Goal: Task Accomplishment & Management: Manage account settings

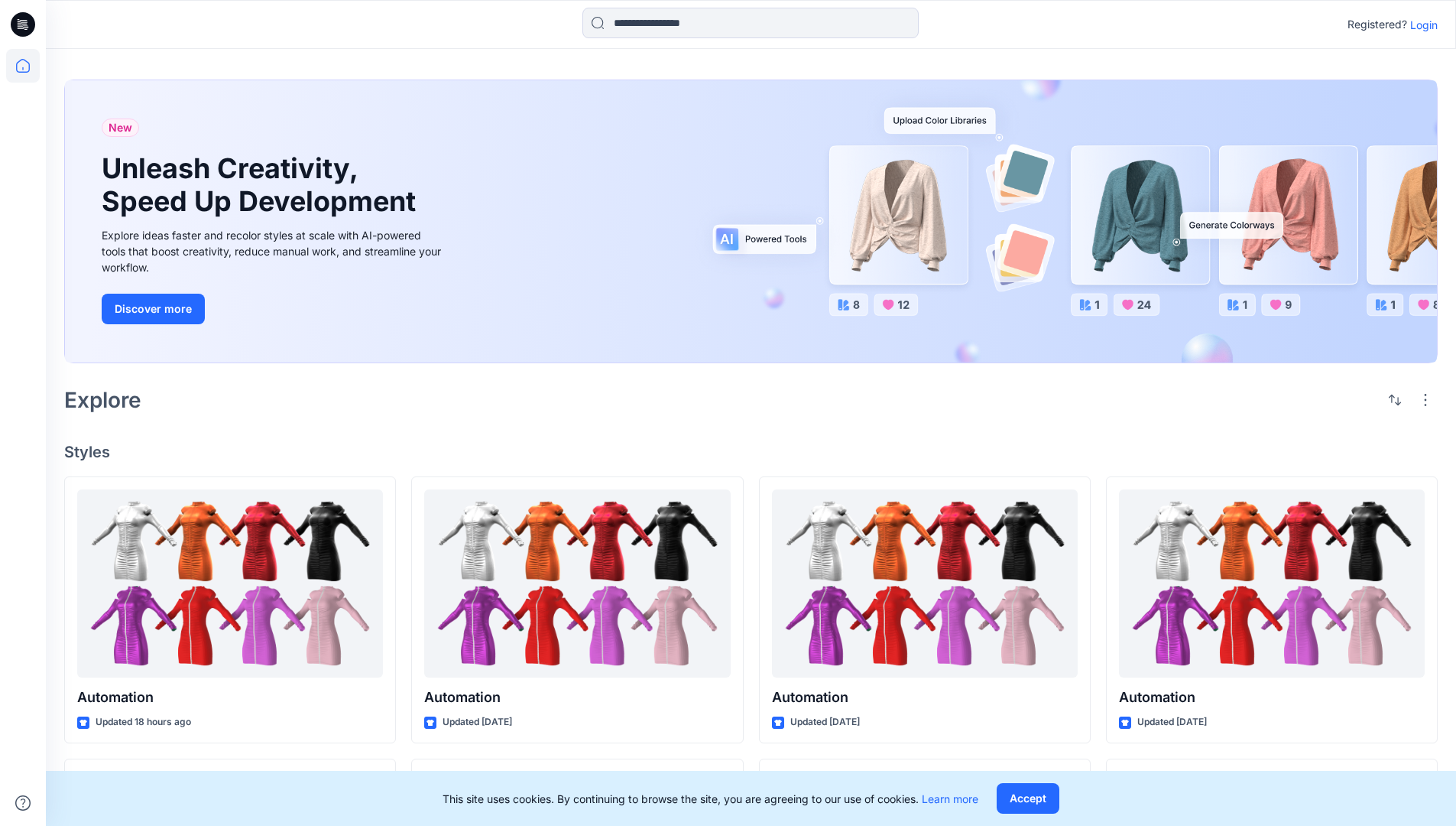
click at [1420, 24] on p "Login" at bounding box center [1423, 25] width 27 height 16
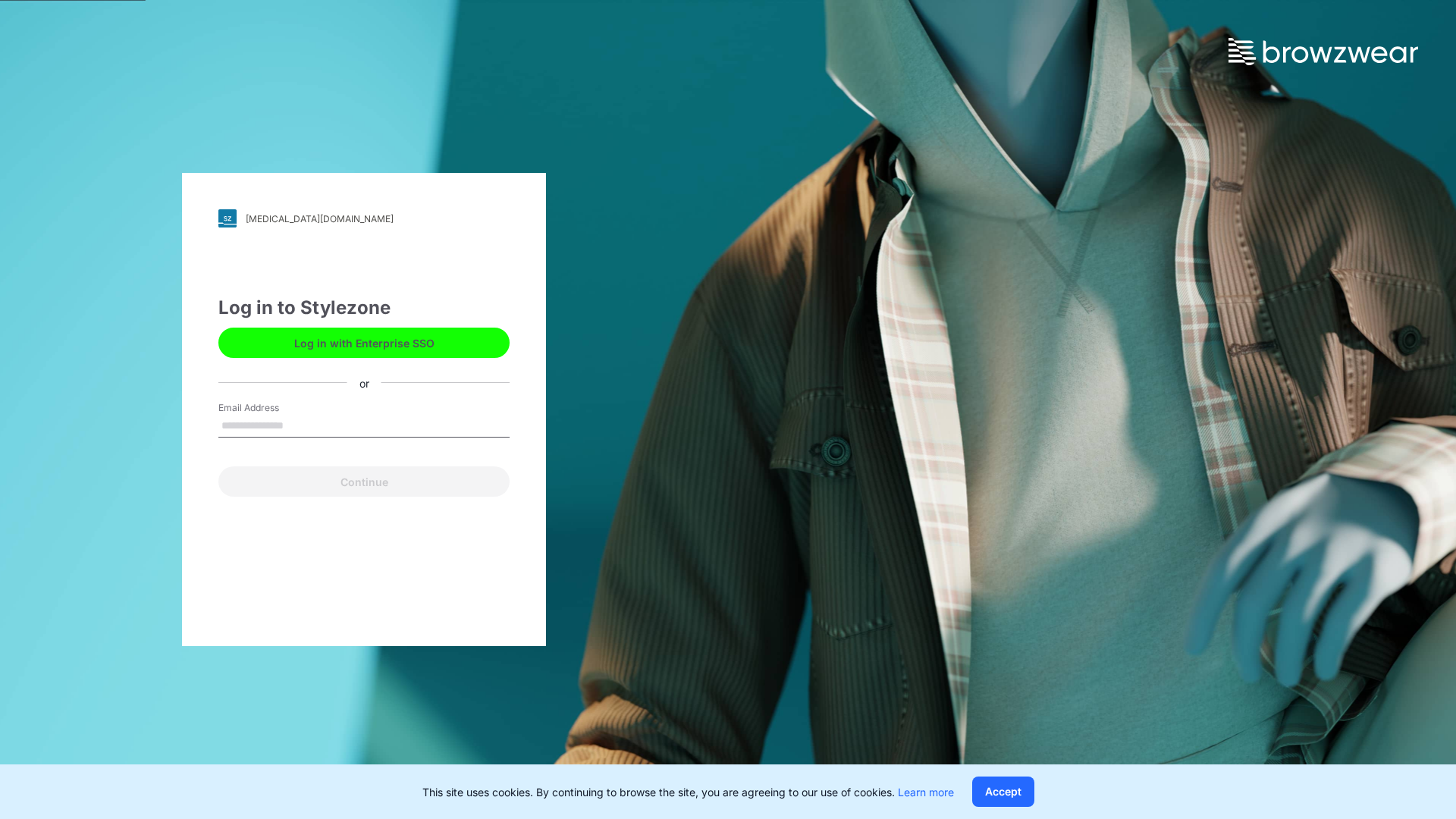
click at [300, 425] on input "Email Address" at bounding box center [364, 425] width 291 height 22
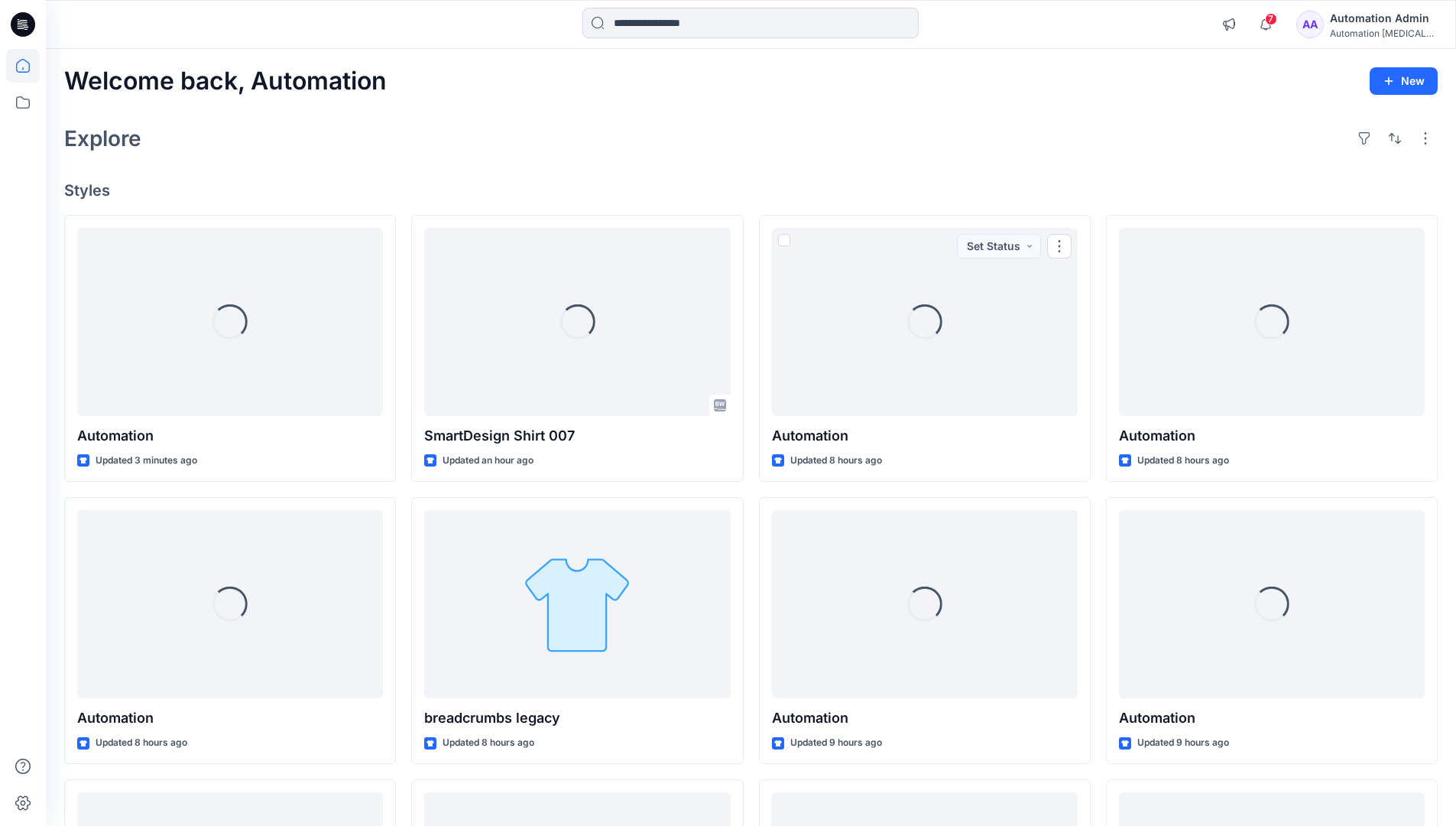
click at [29, 65] on icon at bounding box center [23, 66] width 14 height 14
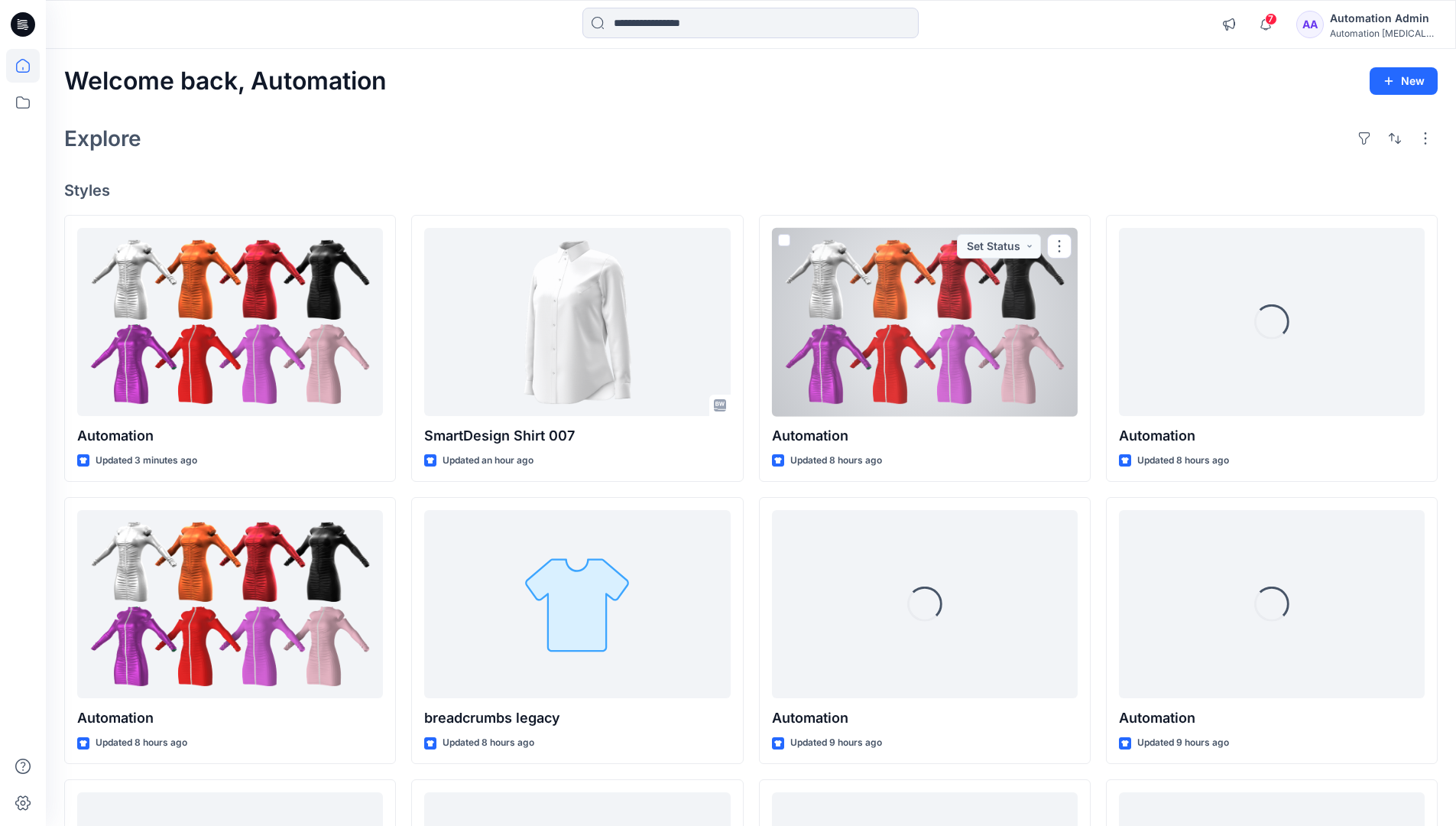
click at [1366, 30] on div "Automation testim..." at bounding box center [1383, 33] width 107 height 12
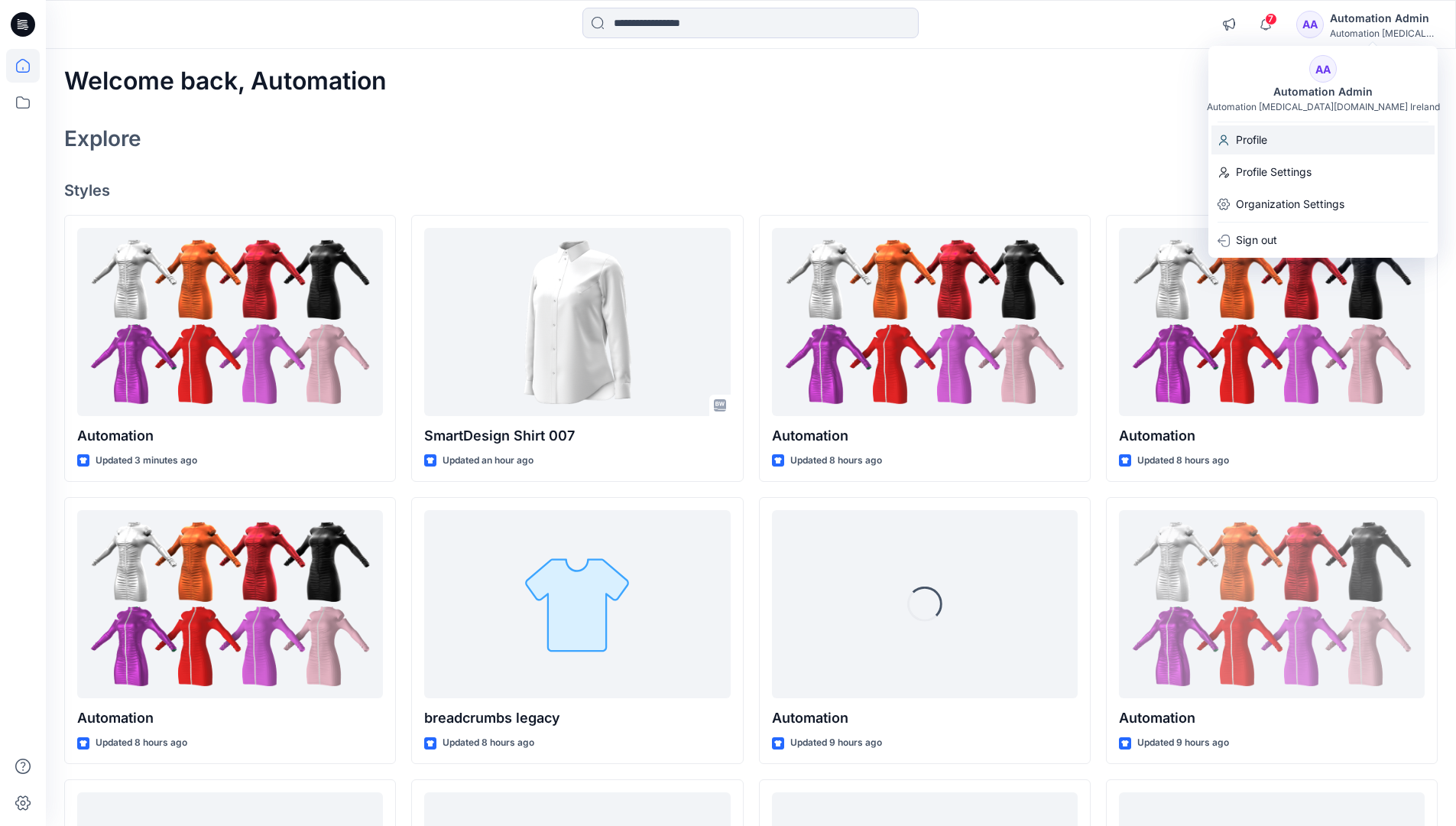
click at [1290, 143] on div "Profile" at bounding box center [1323, 139] width 223 height 29
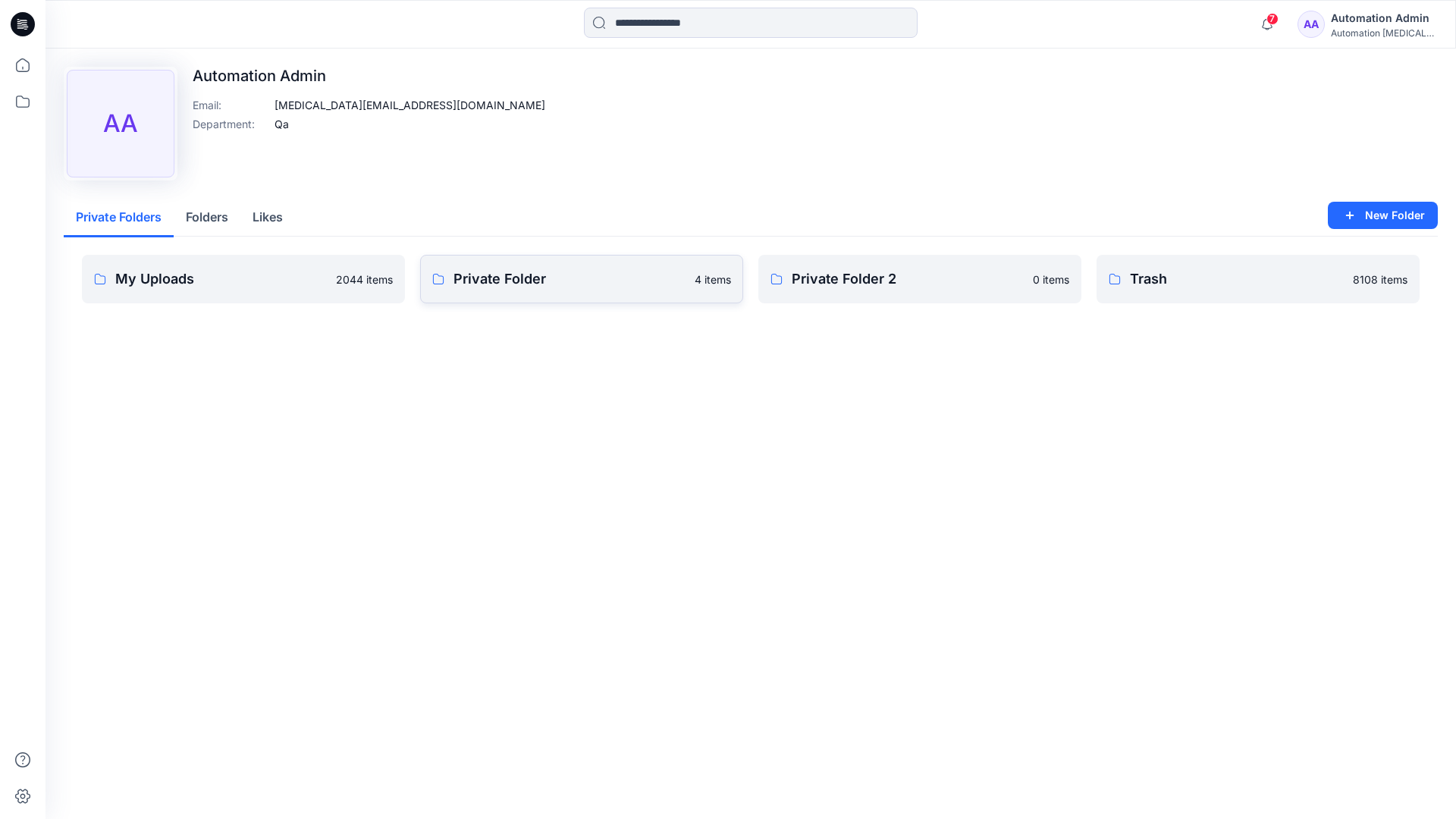
click at [507, 290] on link "Private Folder 4 items" at bounding box center [581, 279] width 323 height 49
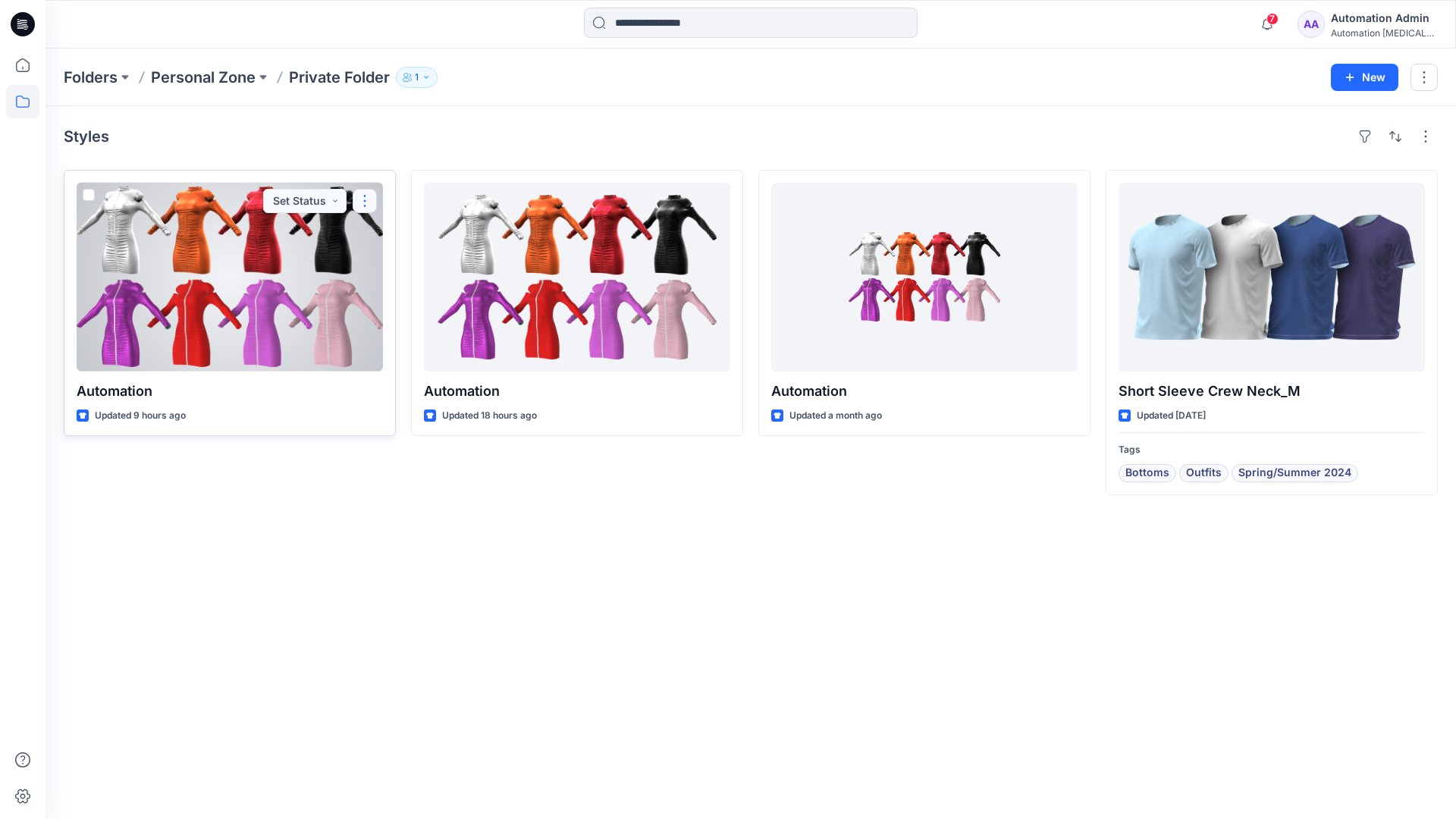
click at [362, 200] on button "button" at bounding box center [364, 201] width 24 height 24
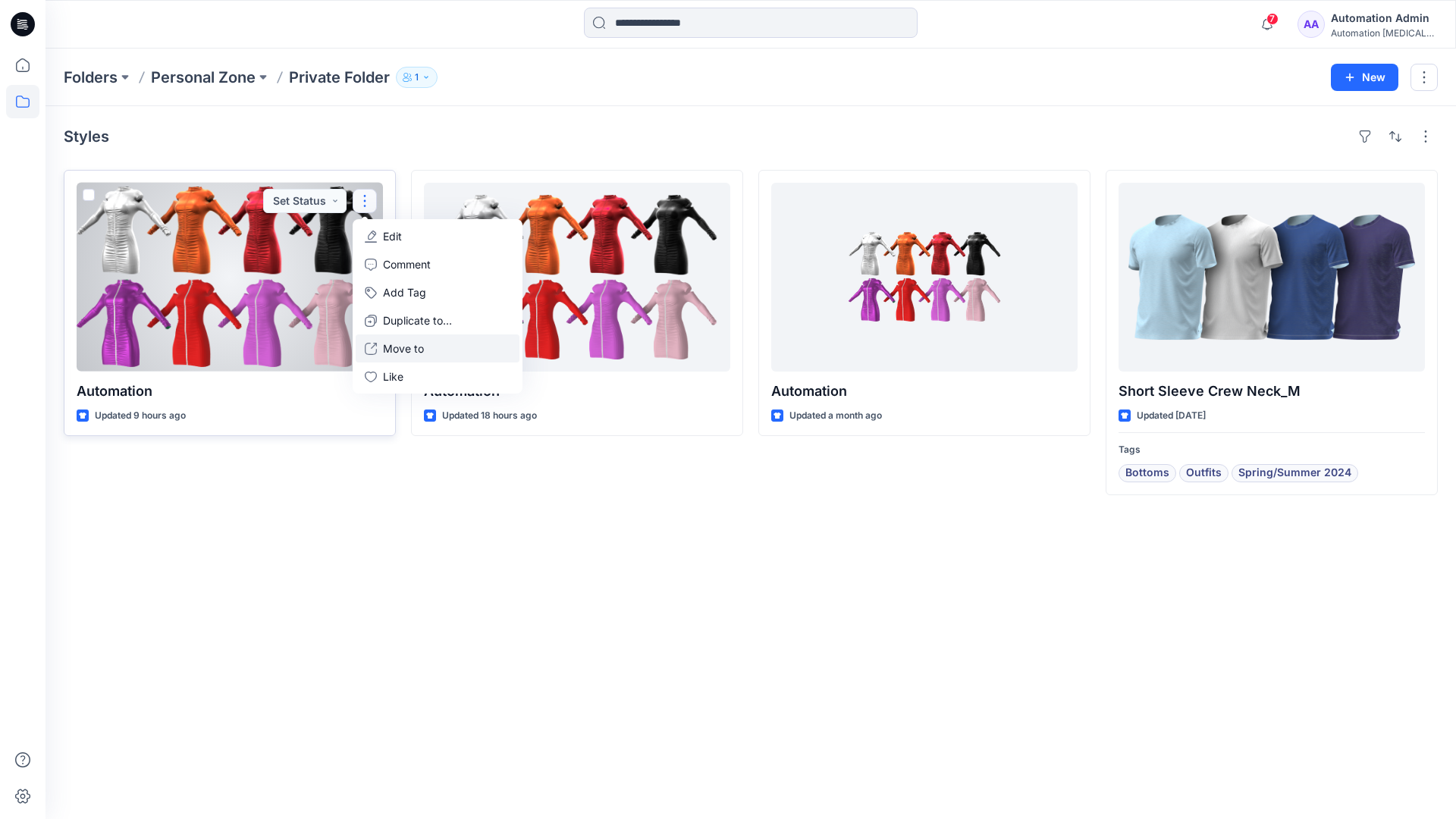
click at [391, 344] on p "Move to" at bounding box center [403, 348] width 41 height 16
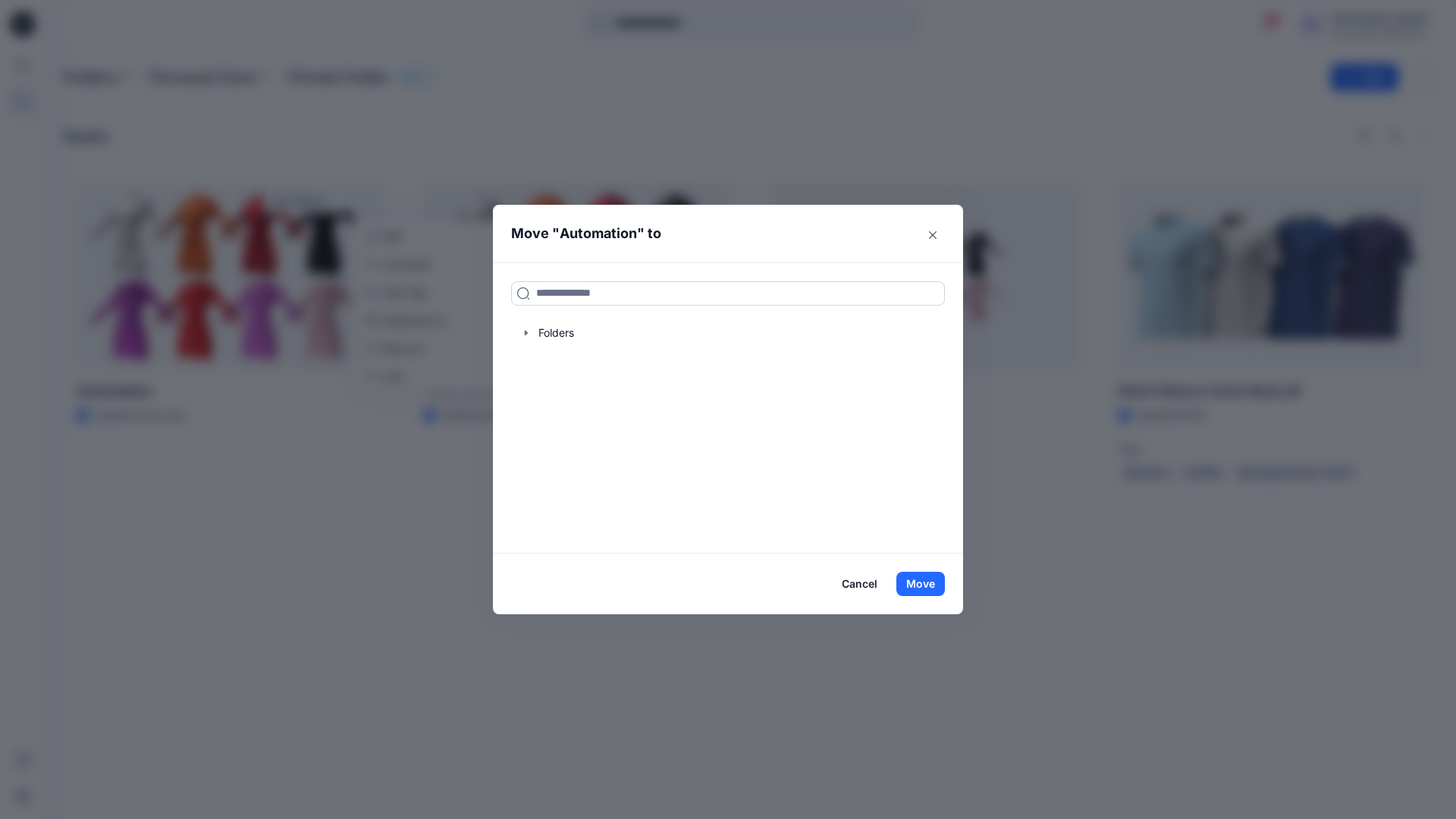
click at [669, 286] on input at bounding box center [728, 293] width 434 height 24
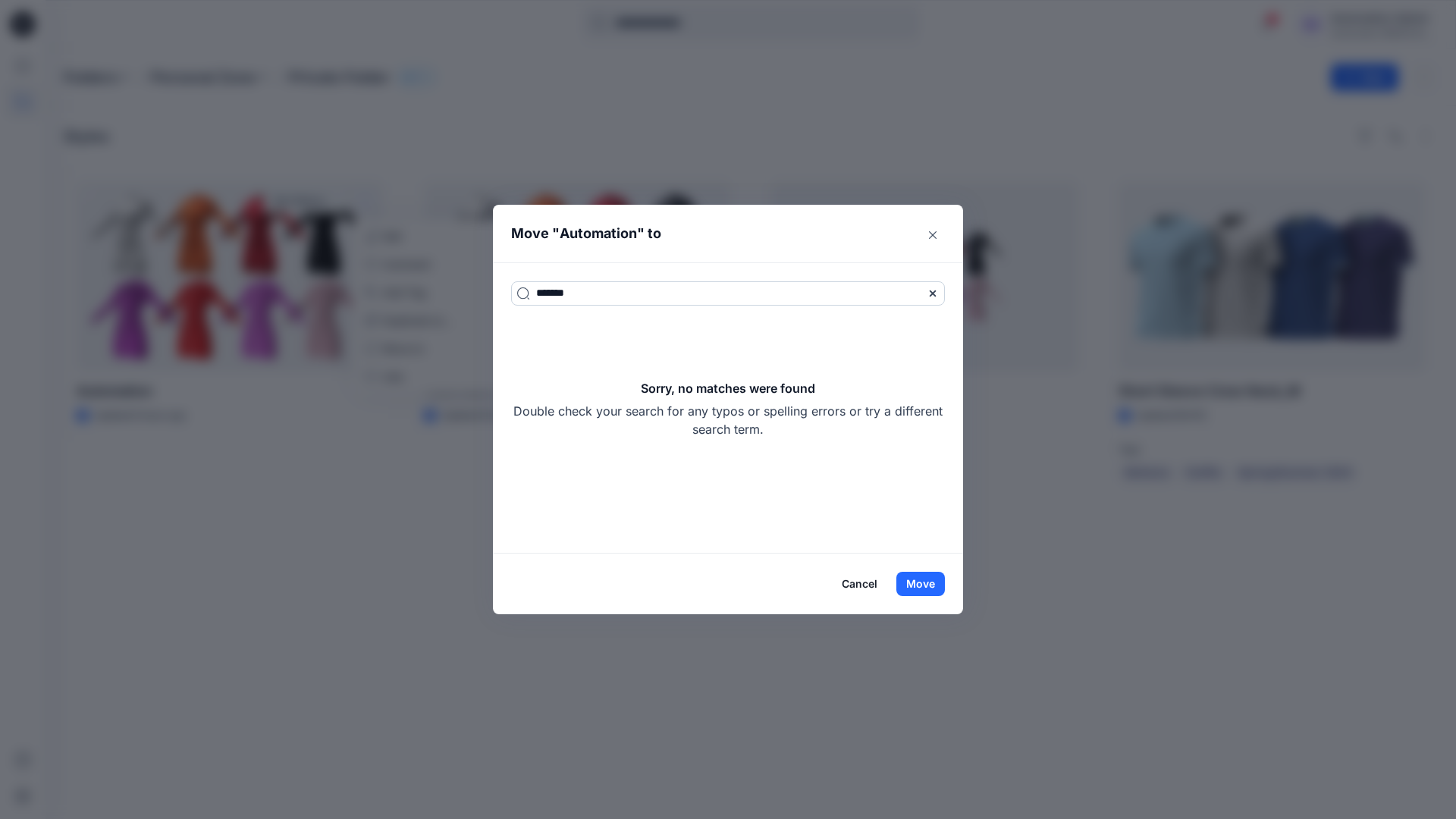
type input "*******"
drag, startPoint x: 669, startPoint y: 286, endPoint x: 787, endPoint y: 428, distance: 184.6
click at [787, 428] on div "Sorry, no matches were found Double check your search for any typos or spelling…" at bounding box center [728, 408] width 434 height 59
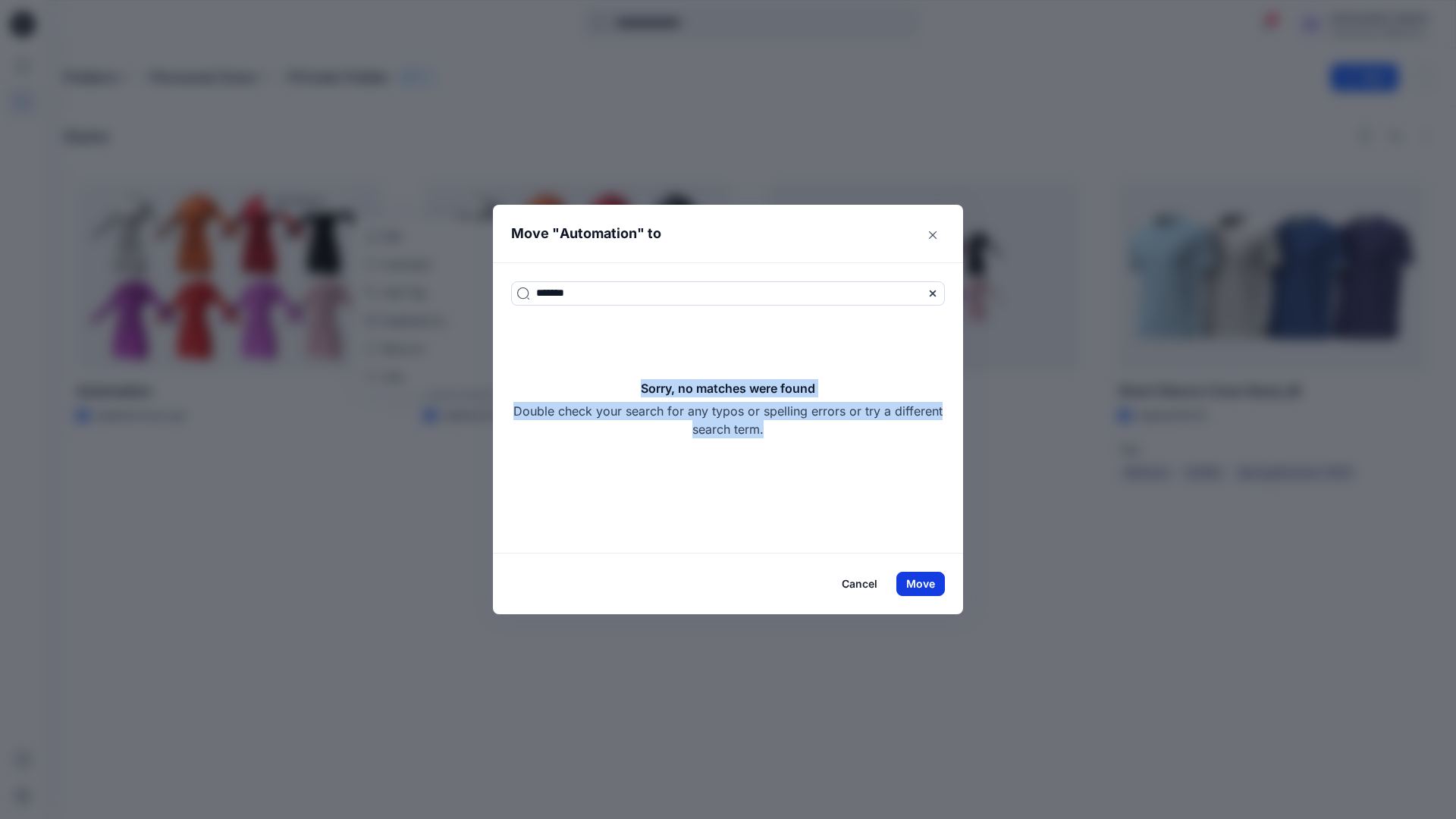
click at [932, 582] on button "Move" at bounding box center [920, 583] width 49 height 24
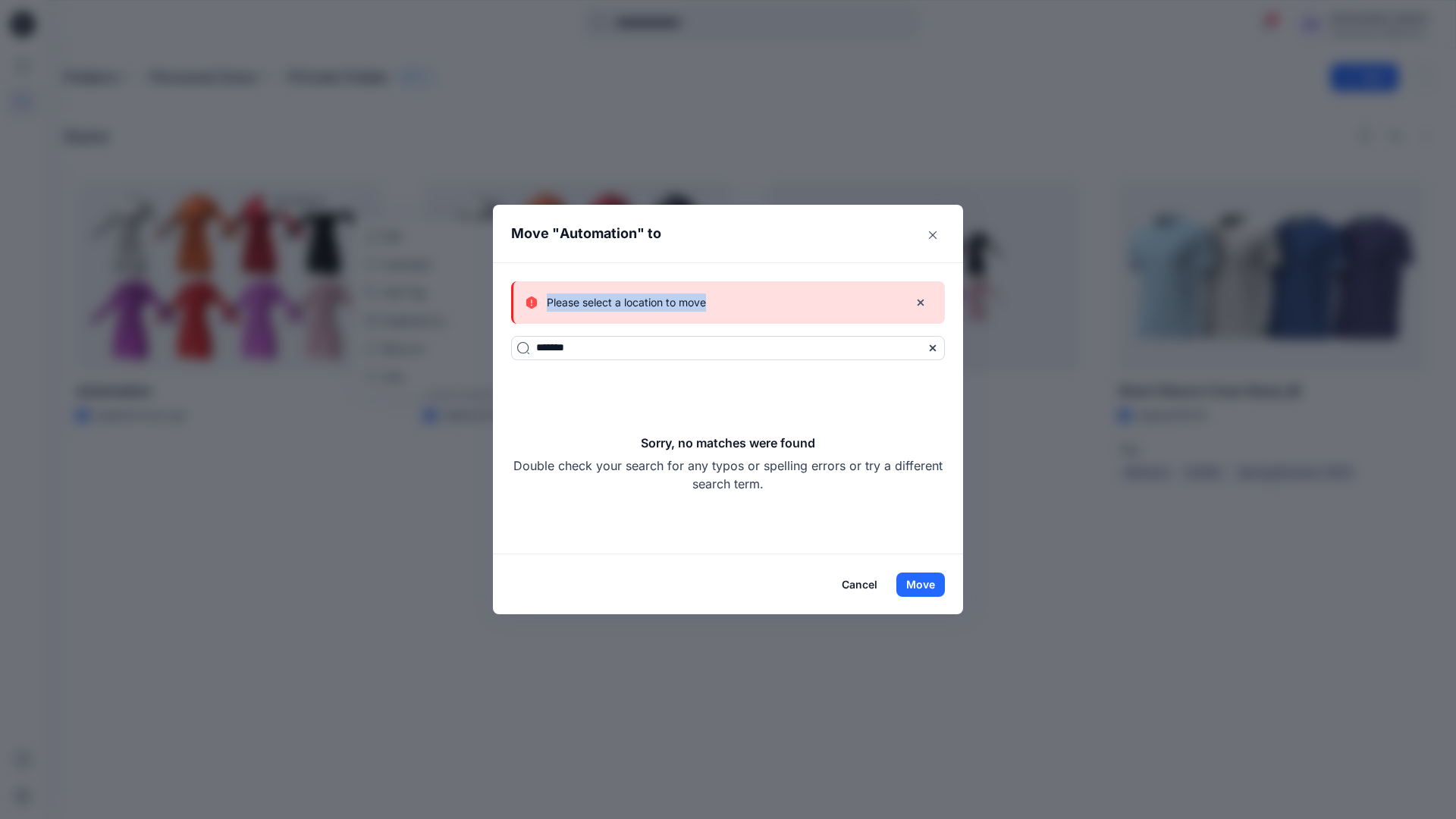
drag, startPoint x: 932, startPoint y: 582, endPoint x: 706, endPoint y: 303, distance: 359.1
click at [706, 303] on div "Please select a location to move" at bounding box center [711, 303] width 371 height 19
click at [864, 582] on button "Cancel" at bounding box center [859, 584] width 56 height 24
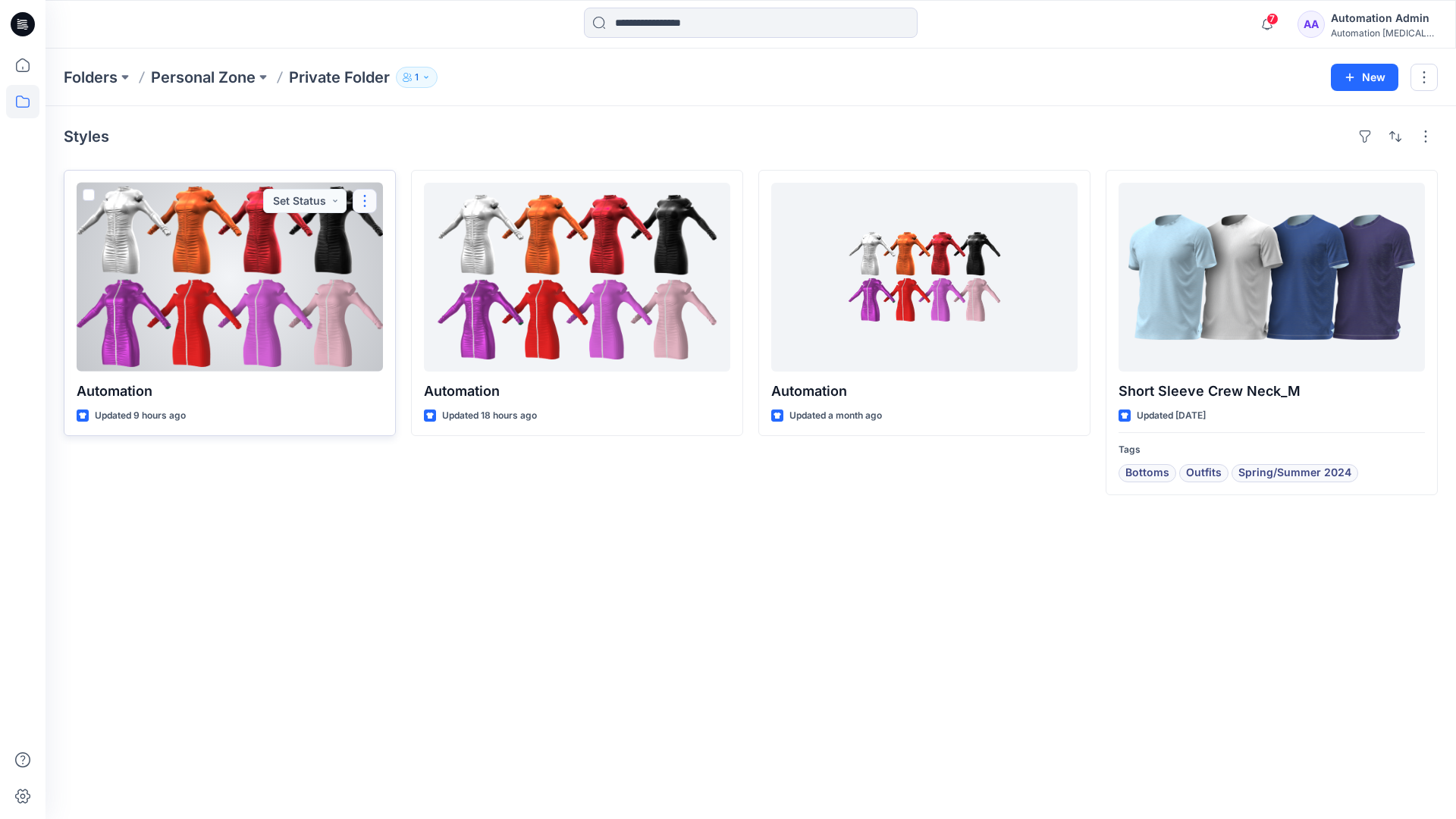
click at [365, 200] on button "button" at bounding box center [364, 201] width 24 height 24
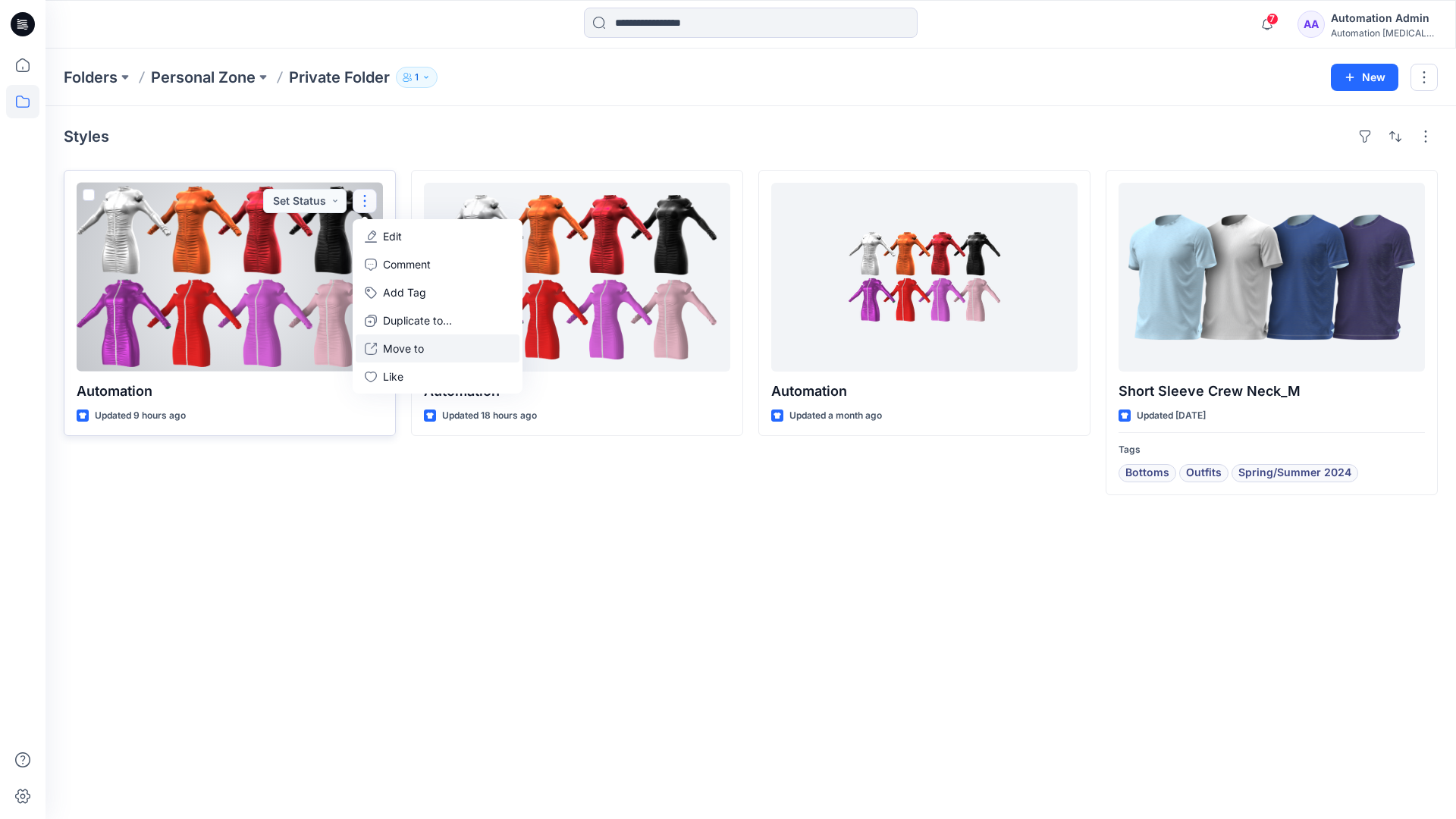
click at [411, 345] on p "Move to" at bounding box center [403, 348] width 41 height 16
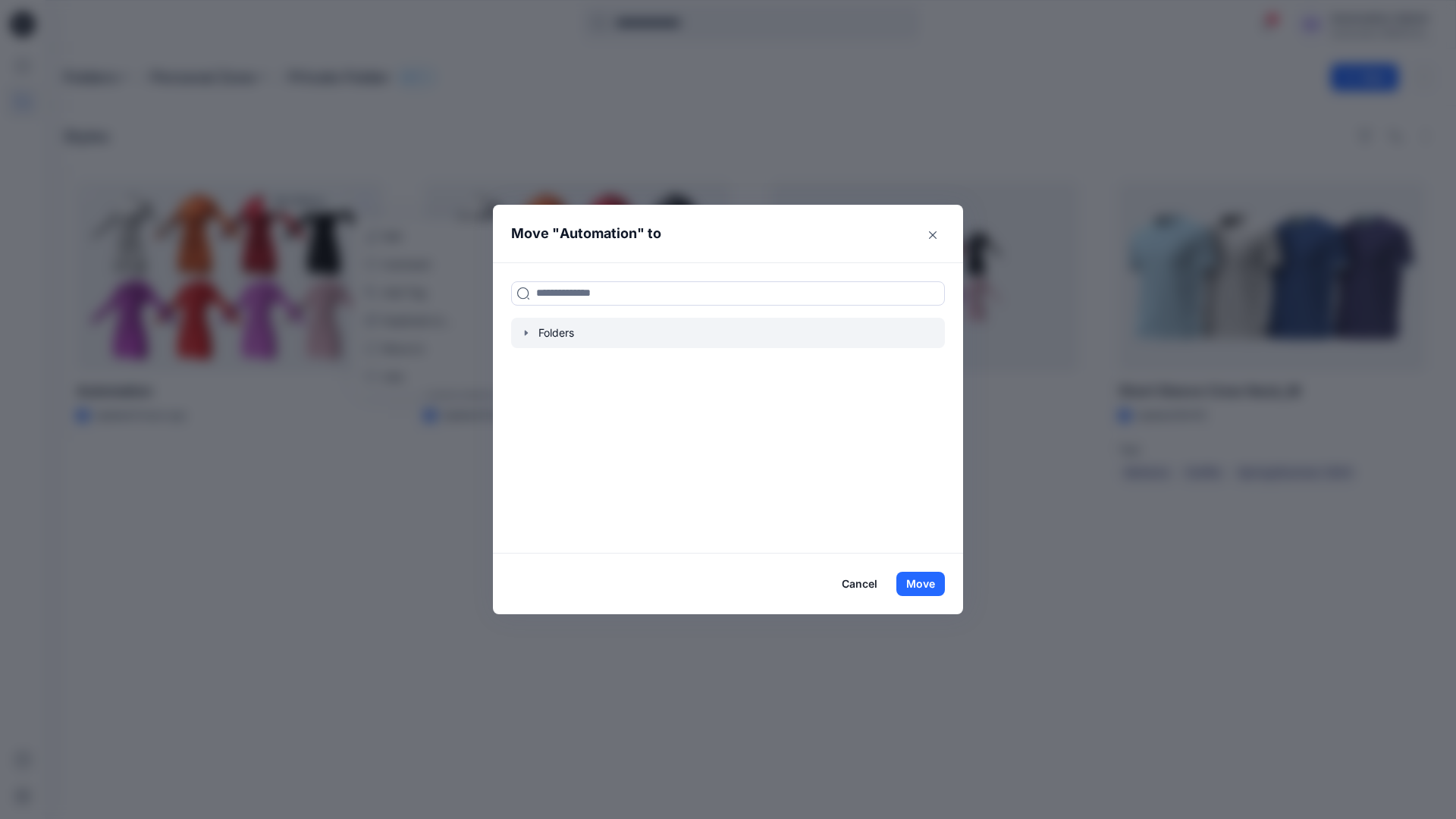
click at [529, 334] on icon "button" at bounding box center [527, 333] width 12 height 12
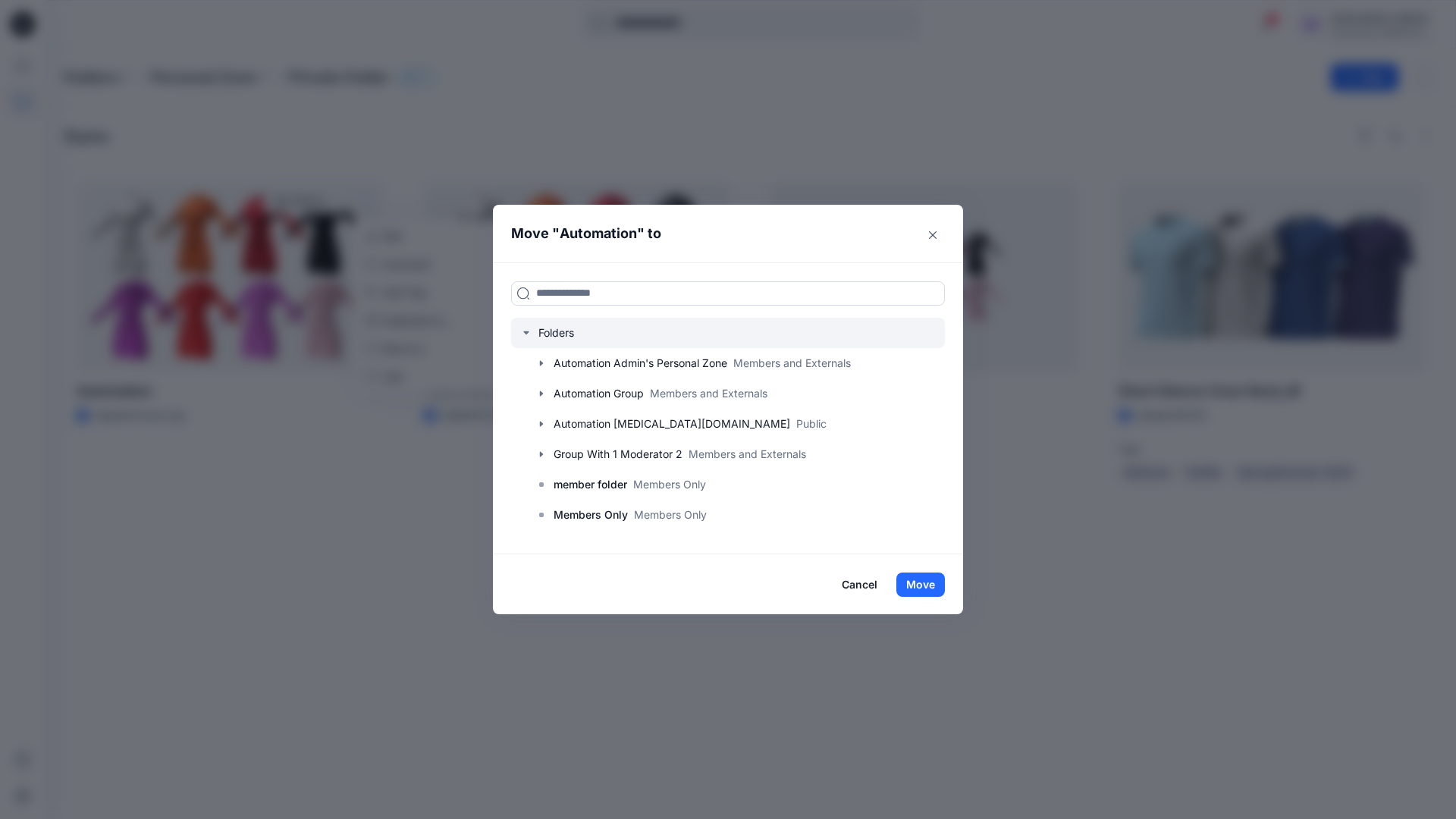
scroll to position [119, 0]
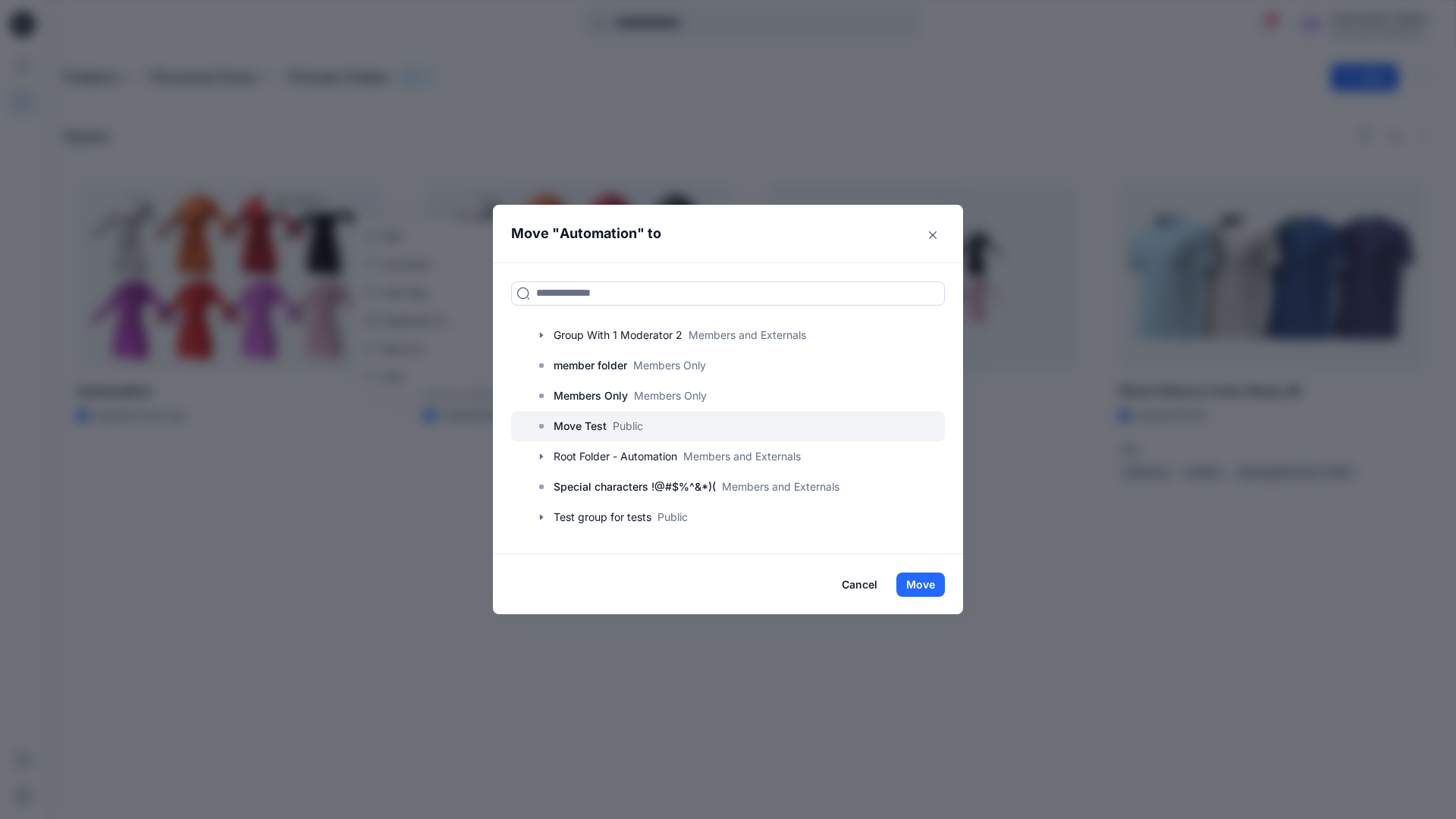
click at [588, 425] on p "Move Test" at bounding box center [580, 426] width 53 height 19
click at [924, 584] on button "Move" at bounding box center [920, 584] width 49 height 24
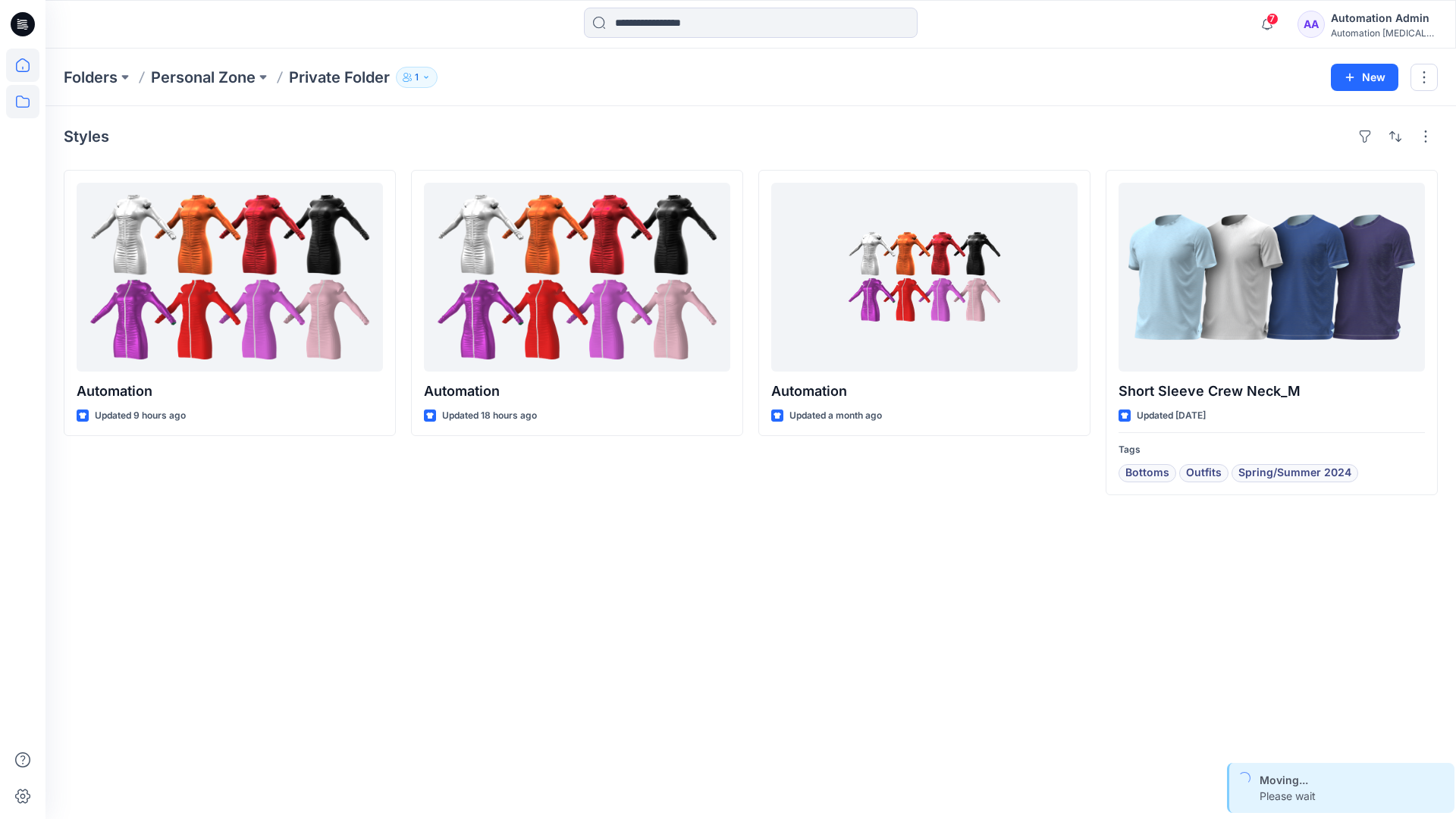
click at [24, 63] on icon at bounding box center [22, 65] width 33 height 33
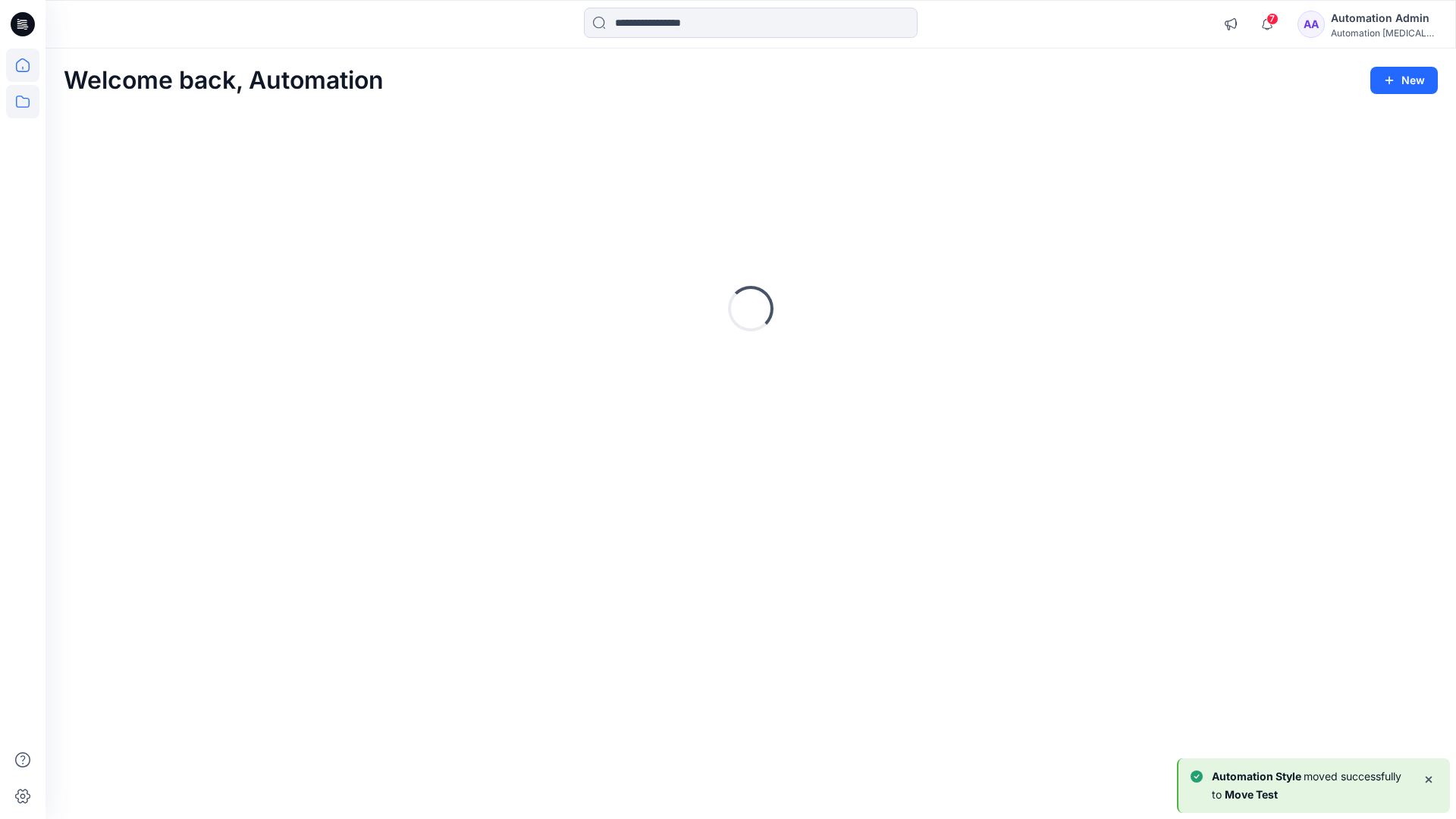
click at [25, 100] on icon at bounding box center [22, 101] width 33 height 33
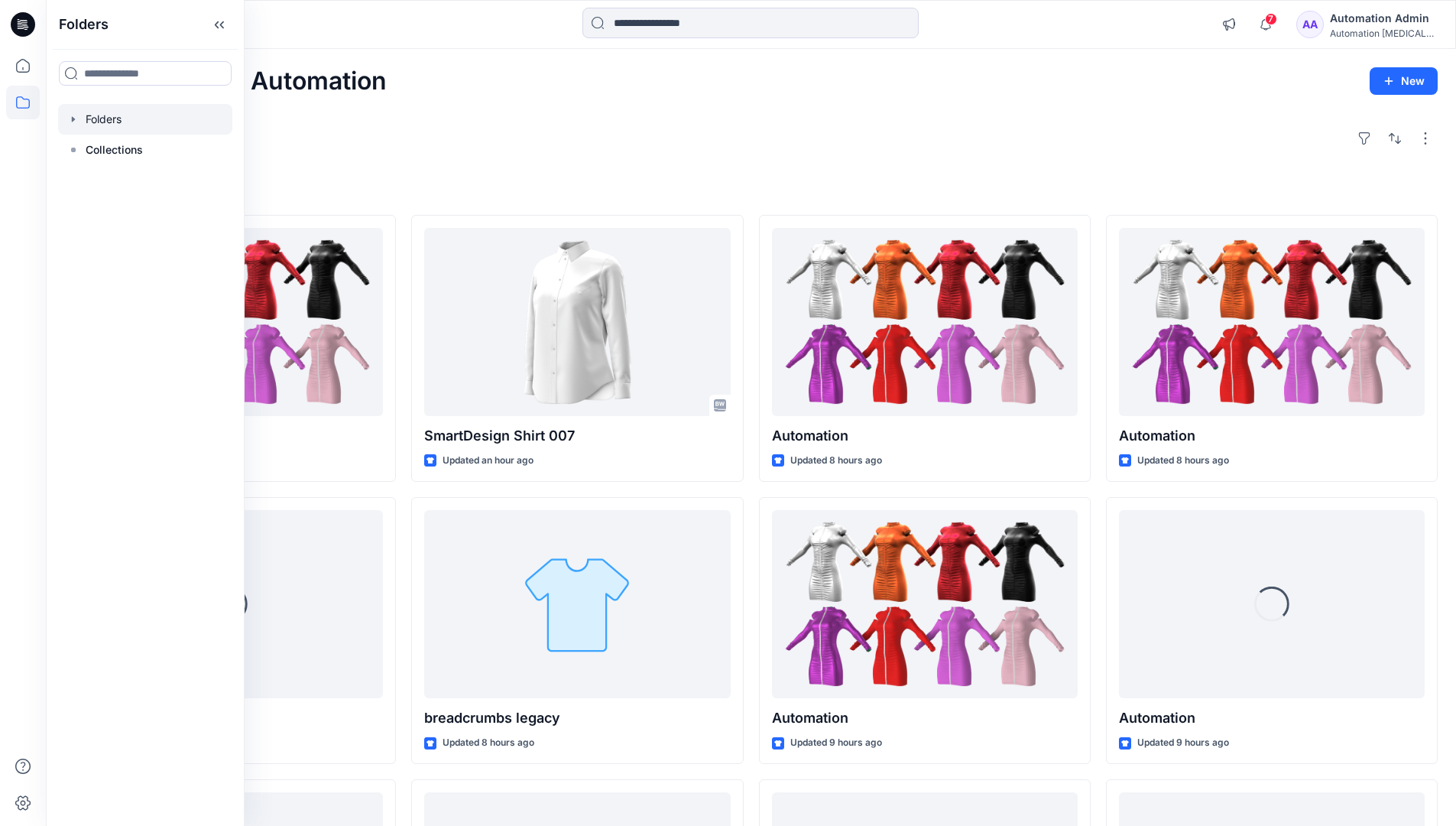
click at [102, 121] on div at bounding box center [146, 119] width 174 height 30
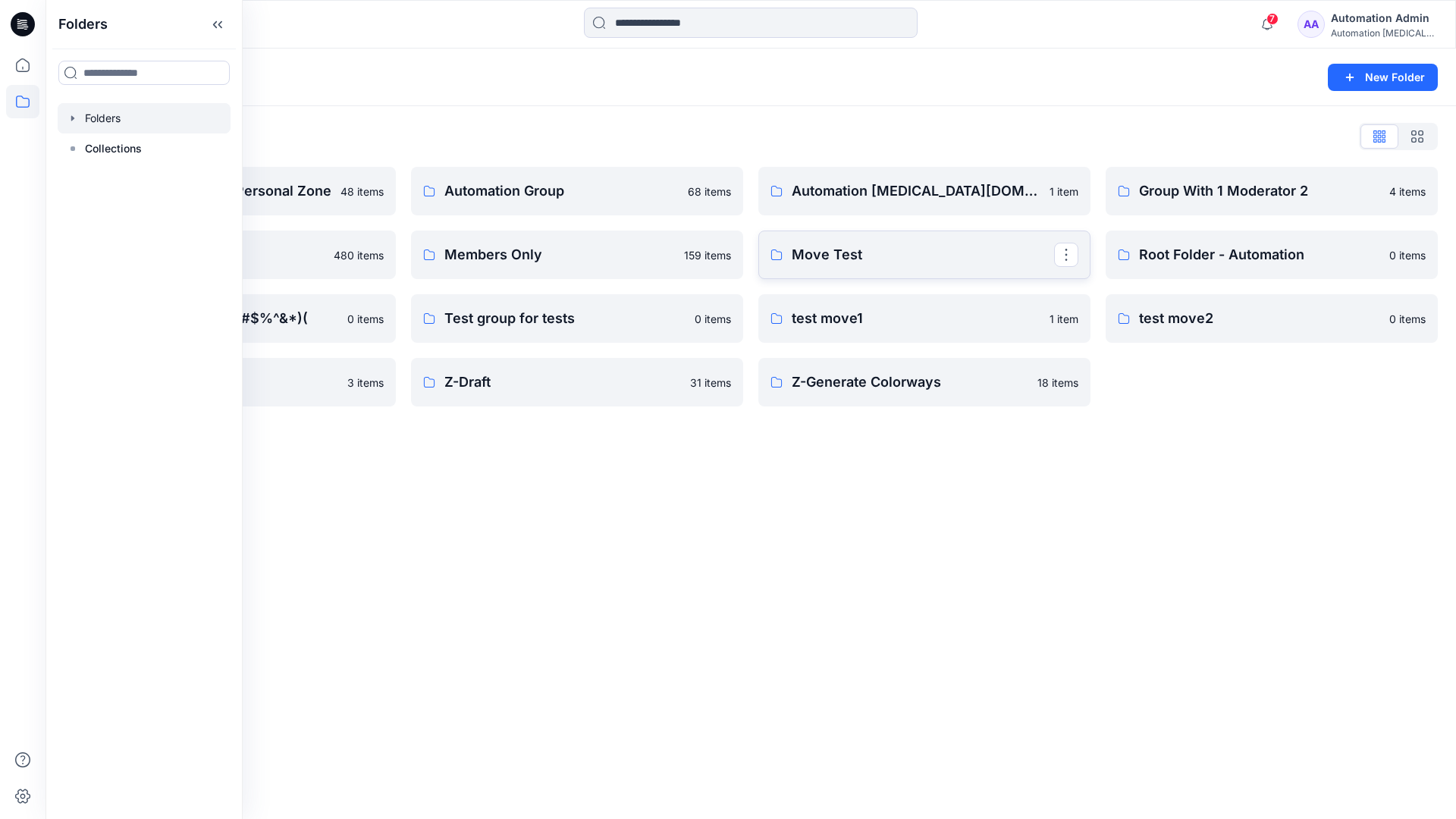
click at [1031, 270] on link "Move Test" at bounding box center [924, 255] width 332 height 49
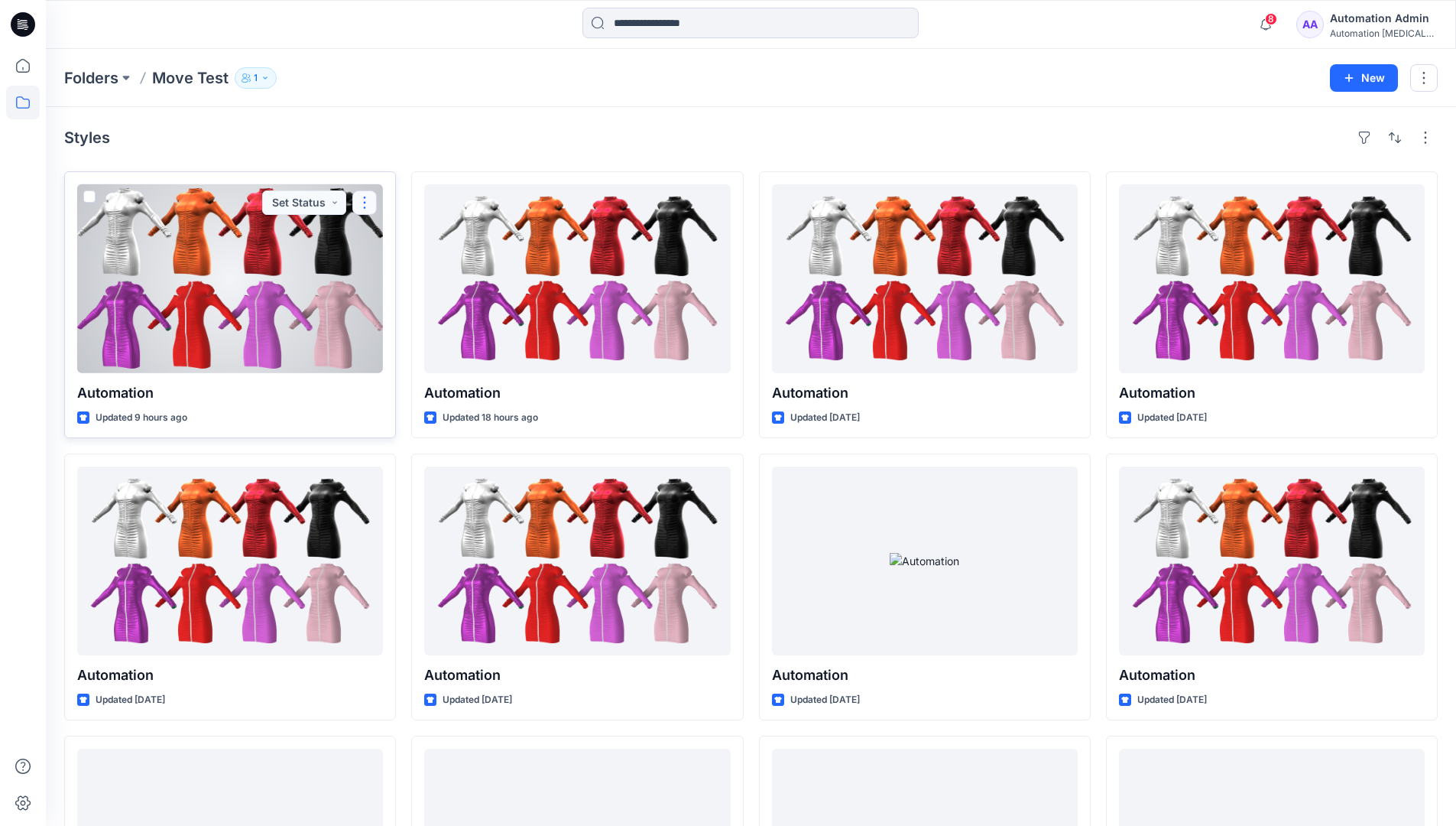
click at [364, 204] on button "button" at bounding box center [364, 202] width 24 height 24
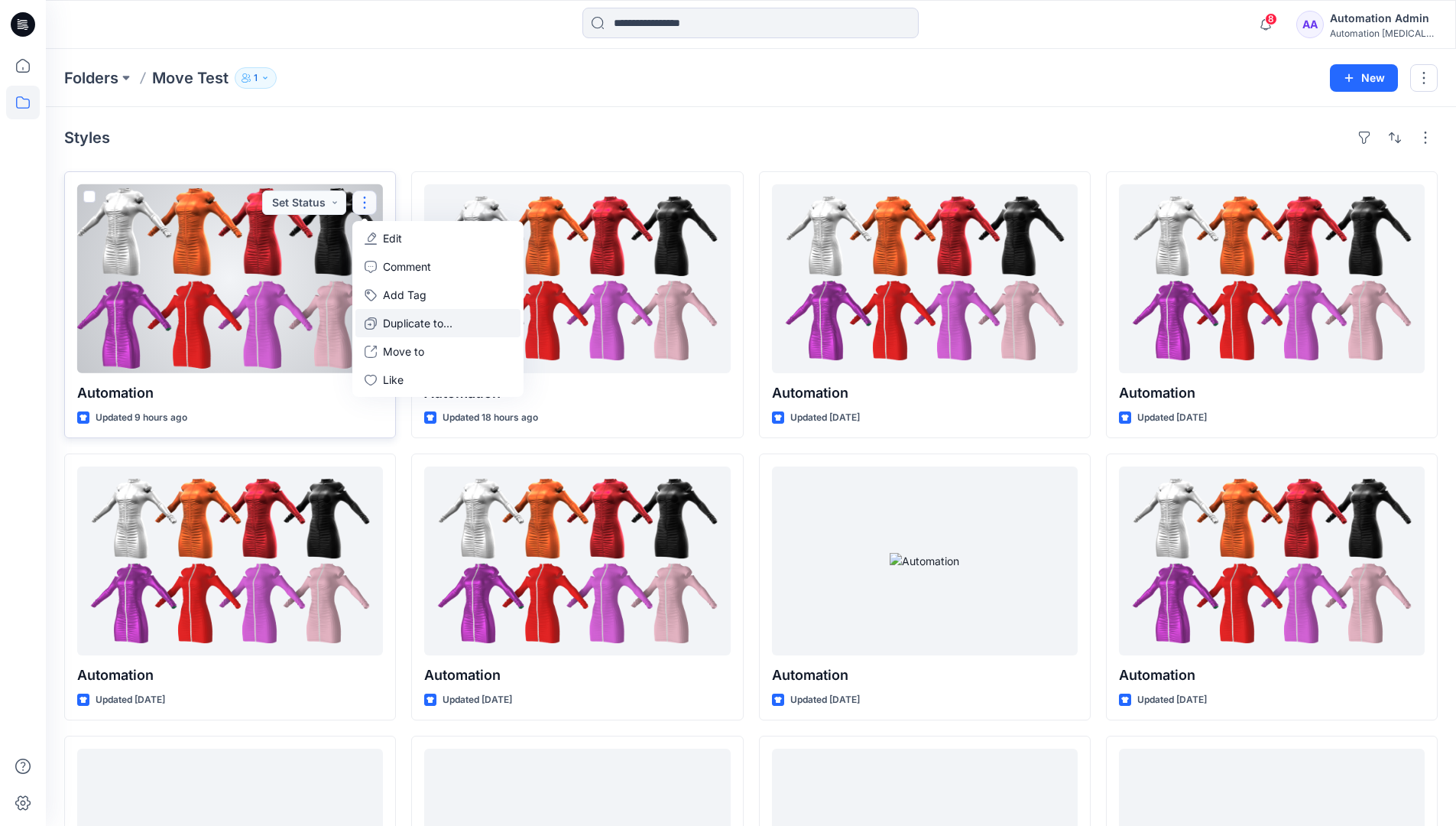
click at [394, 316] on p "Duplicate to..." at bounding box center [417, 323] width 69 height 16
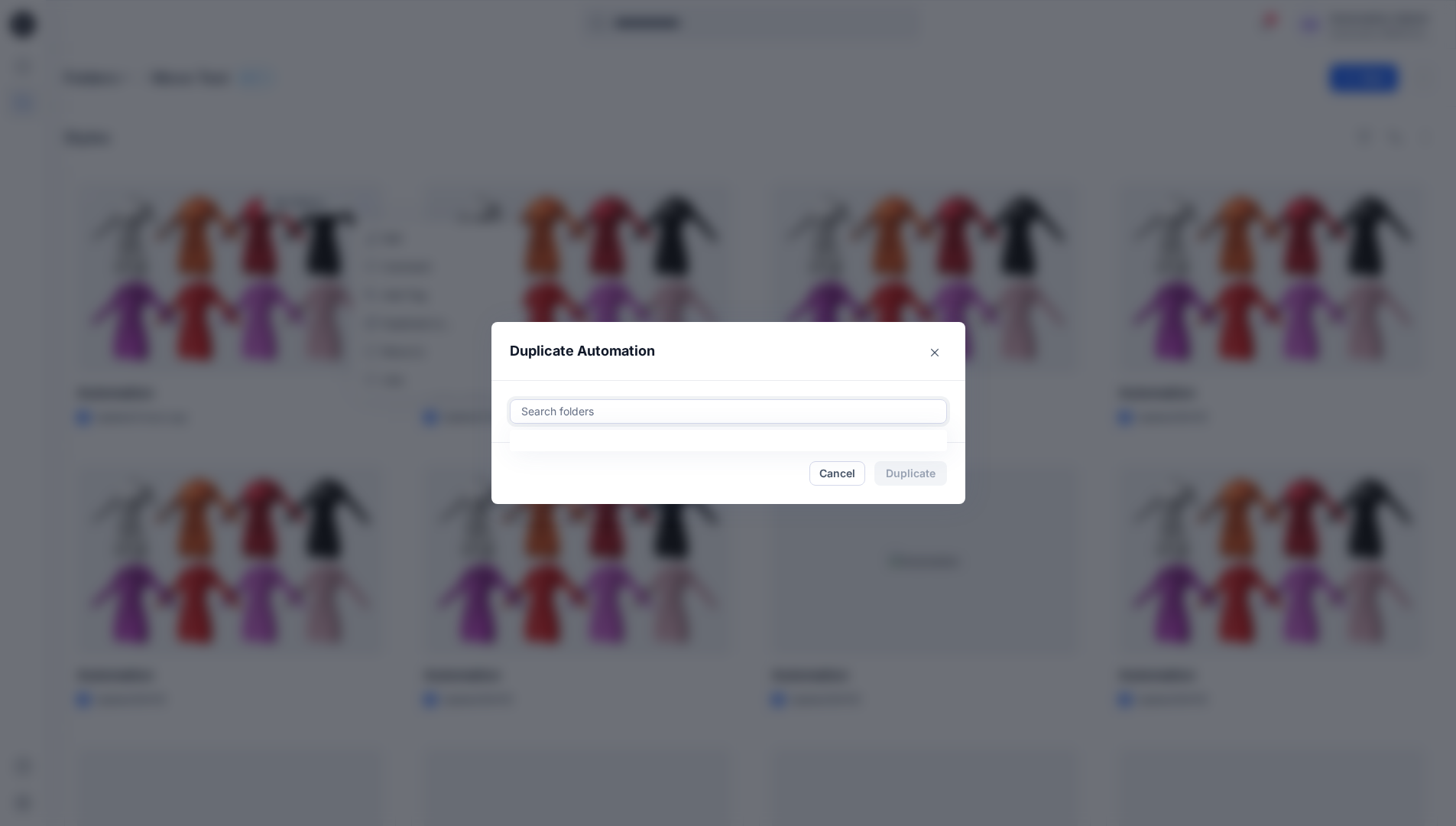
click at [570, 404] on div at bounding box center [728, 412] width 417 height 19
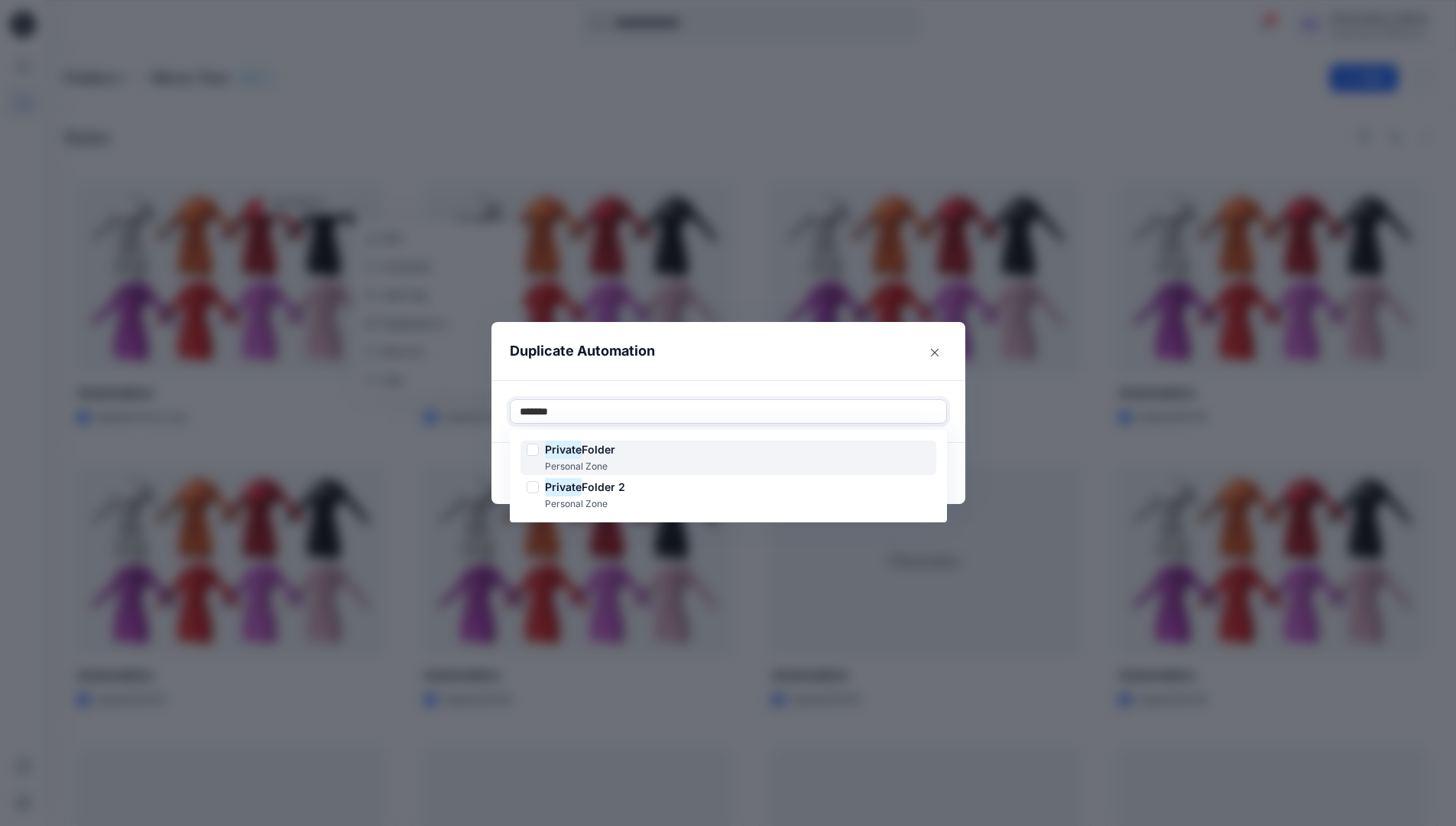
click at [601, 445] on span "Folder" at bounding box center [598, 449] width 33 height 13
type input "*******"
click at [727, 365] on header "Duplicate Automation" at bounding box center [713, 350] width 444 height 58
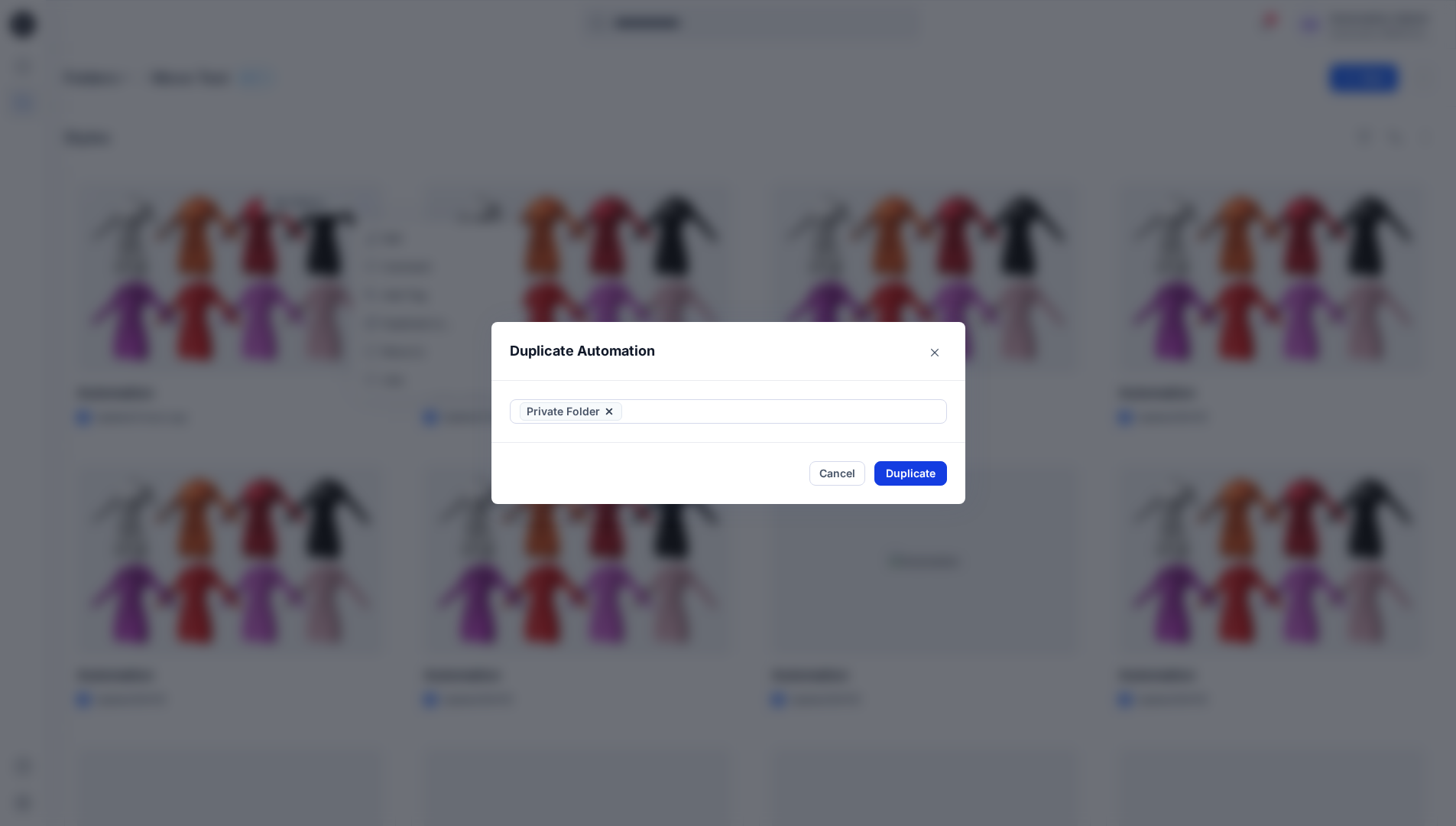
click at [927, 466] on button "Duplicate" at bounding box center [910, 473] width 72 height 24
click at [933, 472] on button "Close" at bounding box center [922, 473] width 50 height 24
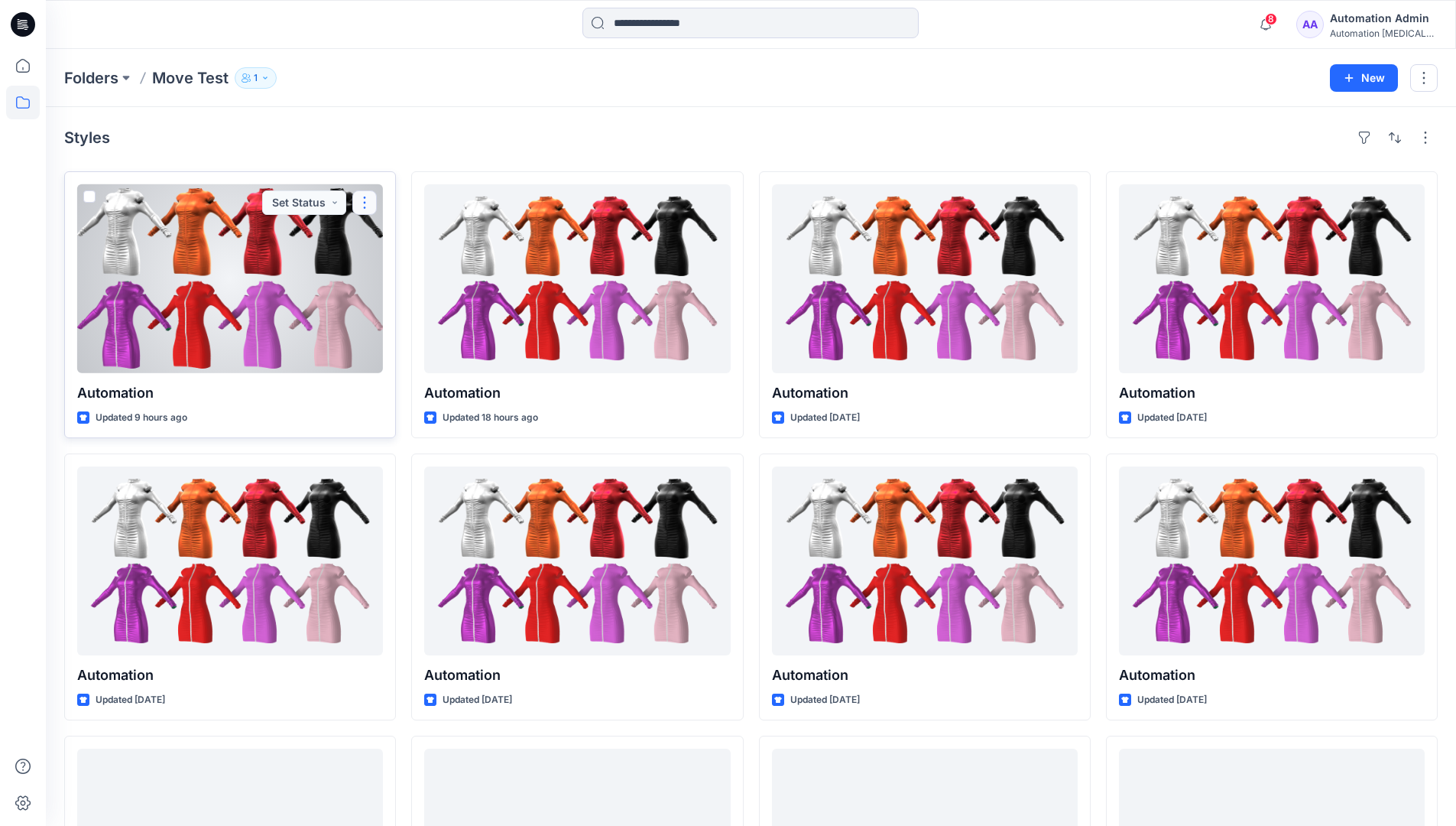
click at [363, 202] on button "button" at bounding box center [364, 202] width 24 height 24
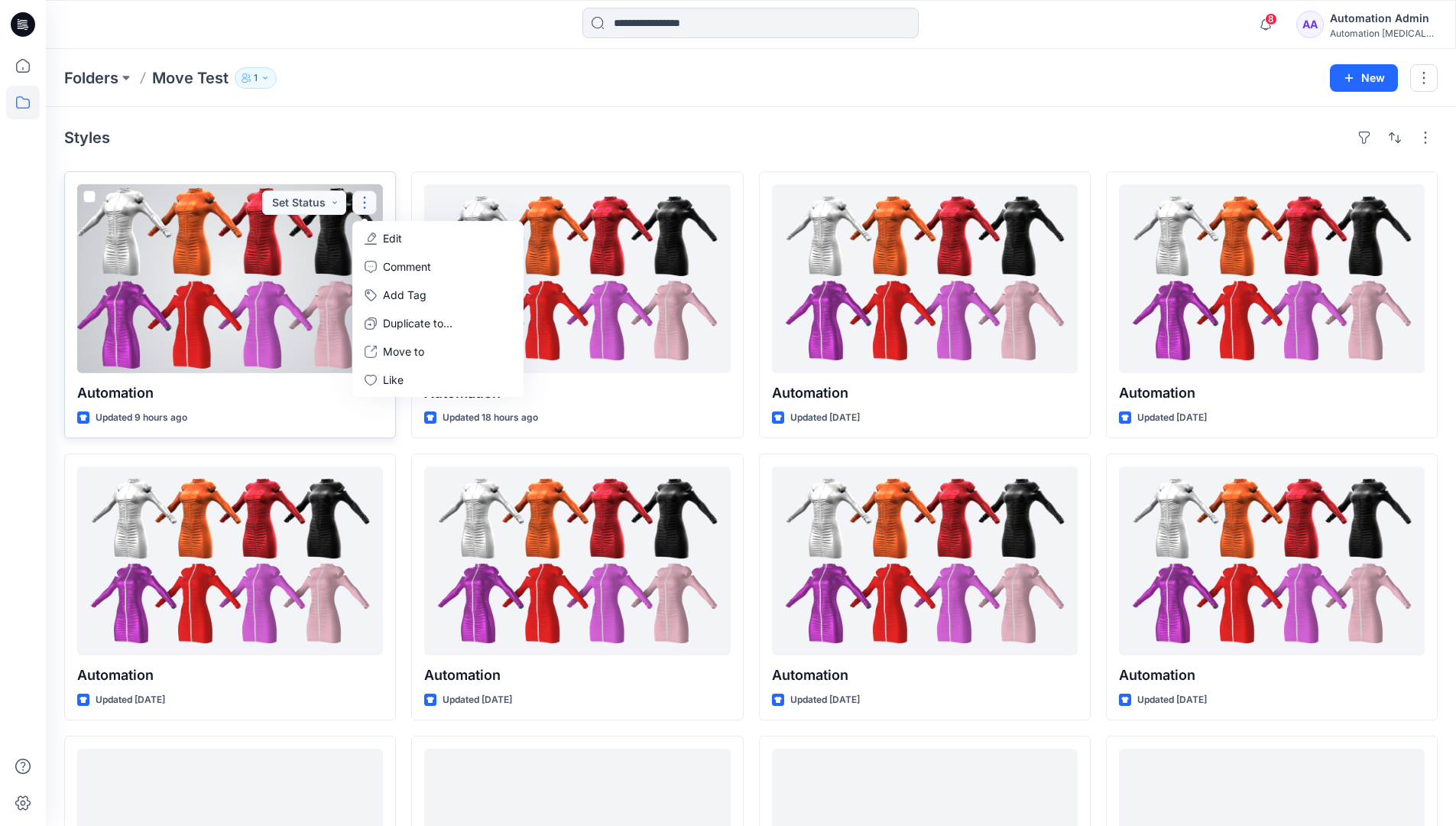
click at [387, 237] on p "Edit" at bounding box center [392, 238] width 19 height 16
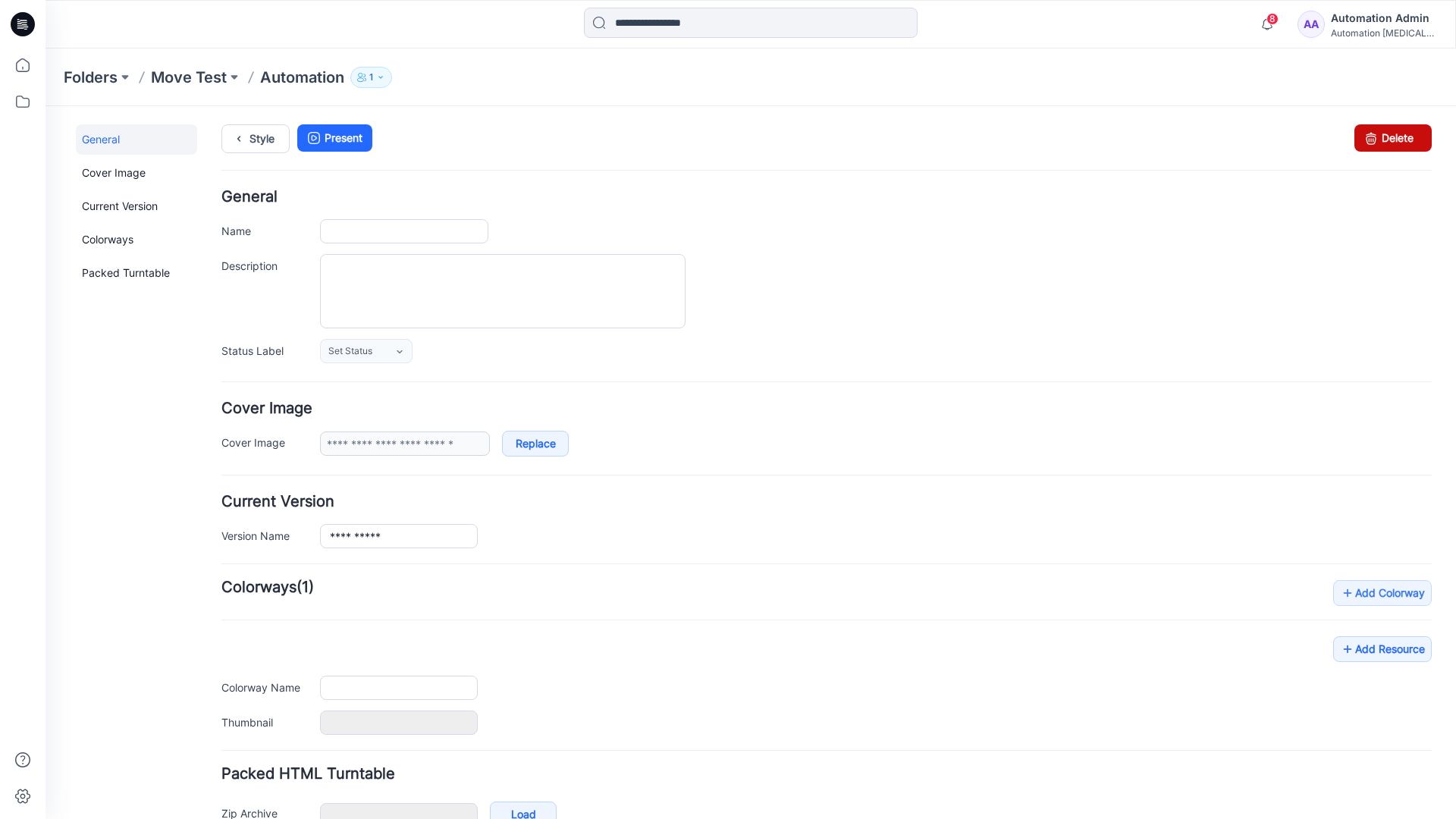
click at [1360, 140] on icon at bounding box center [1370, 137] width 21 height 27
type input "**********"
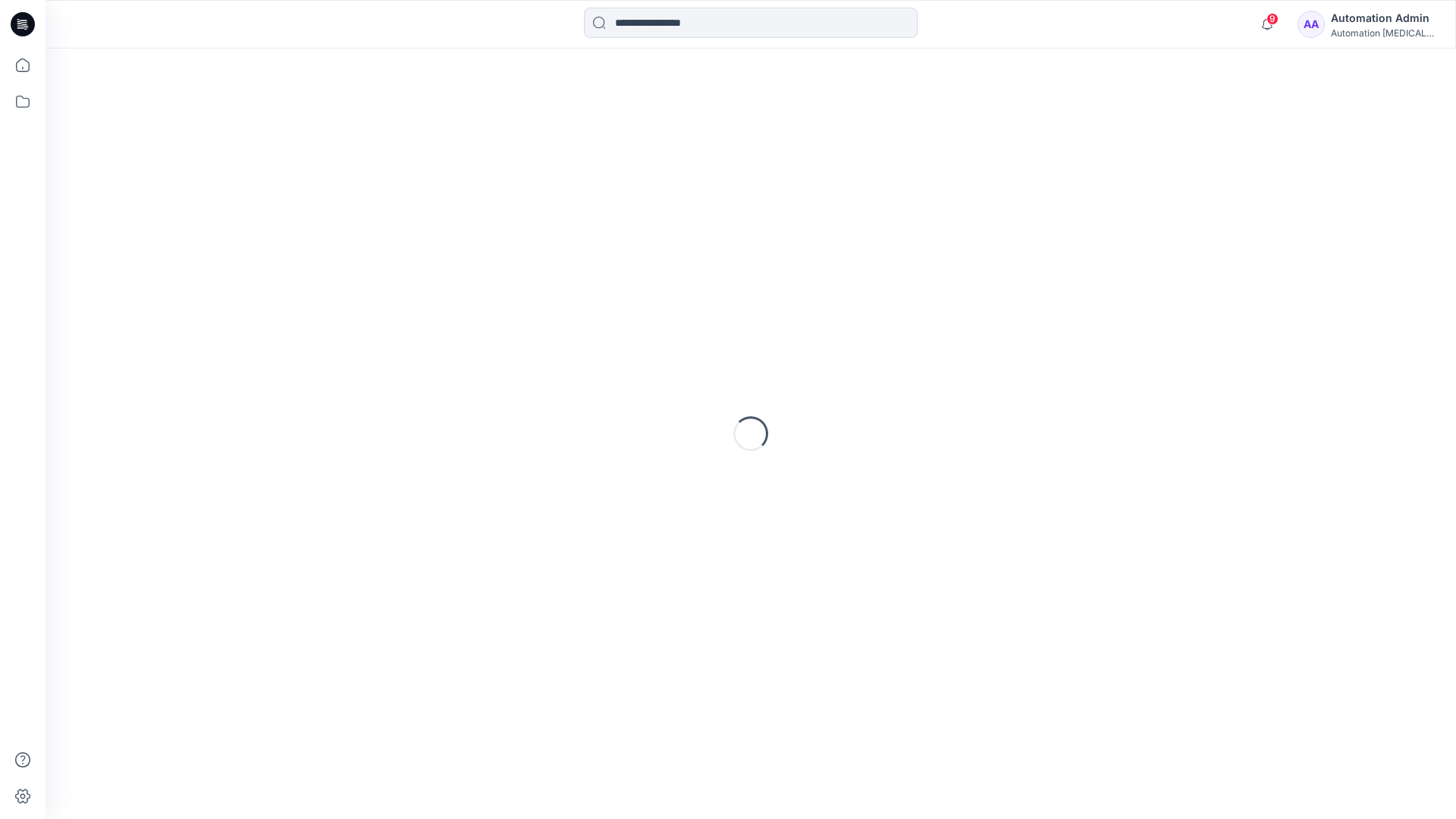
click at [1356, 21] on div "Automation Admin" at bounding box center [1383, 19] width 106 height 19
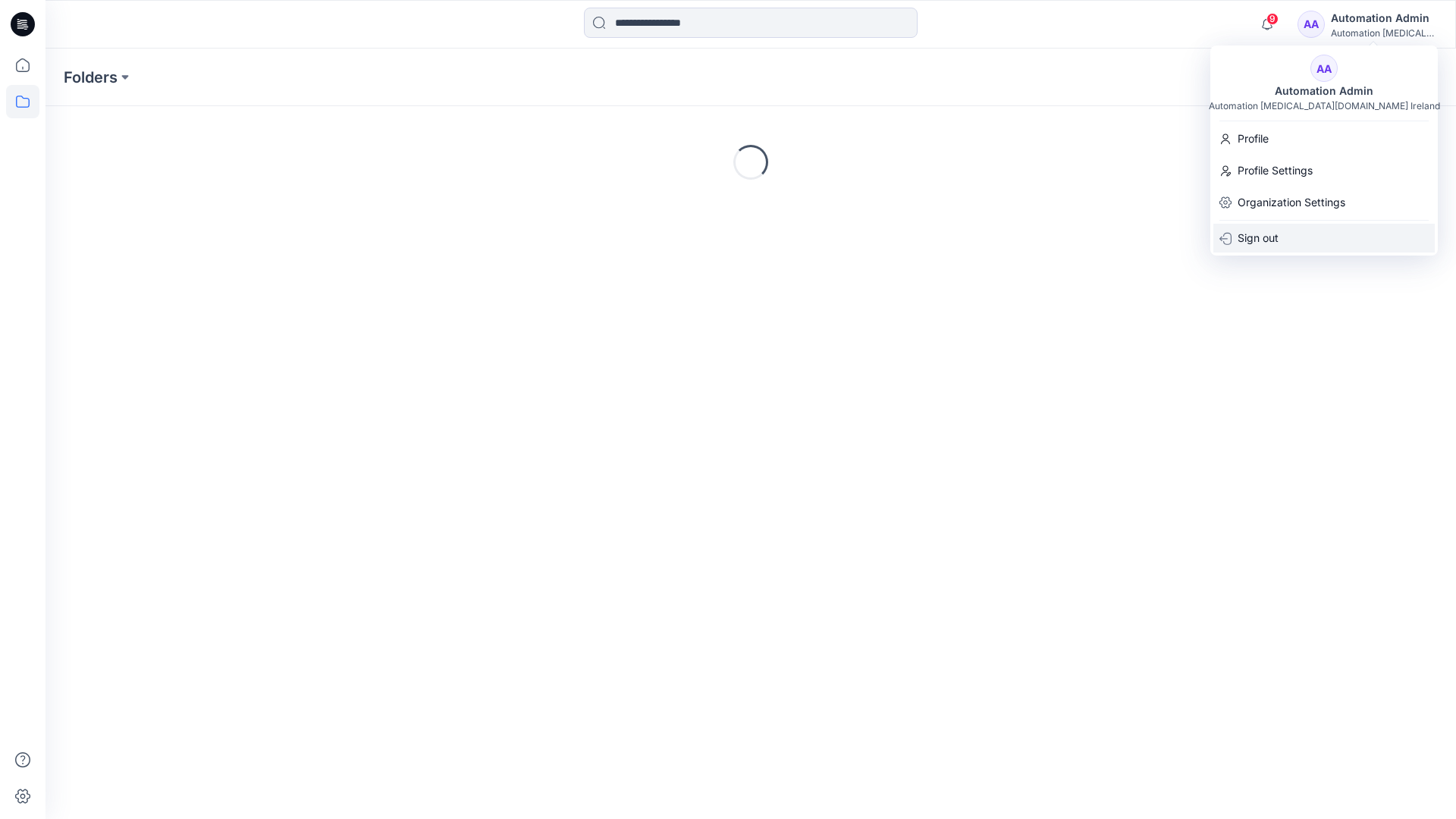
click at [1260, 232] on p "Sign out" at bounding box center [1258, 238] width 41 height 29
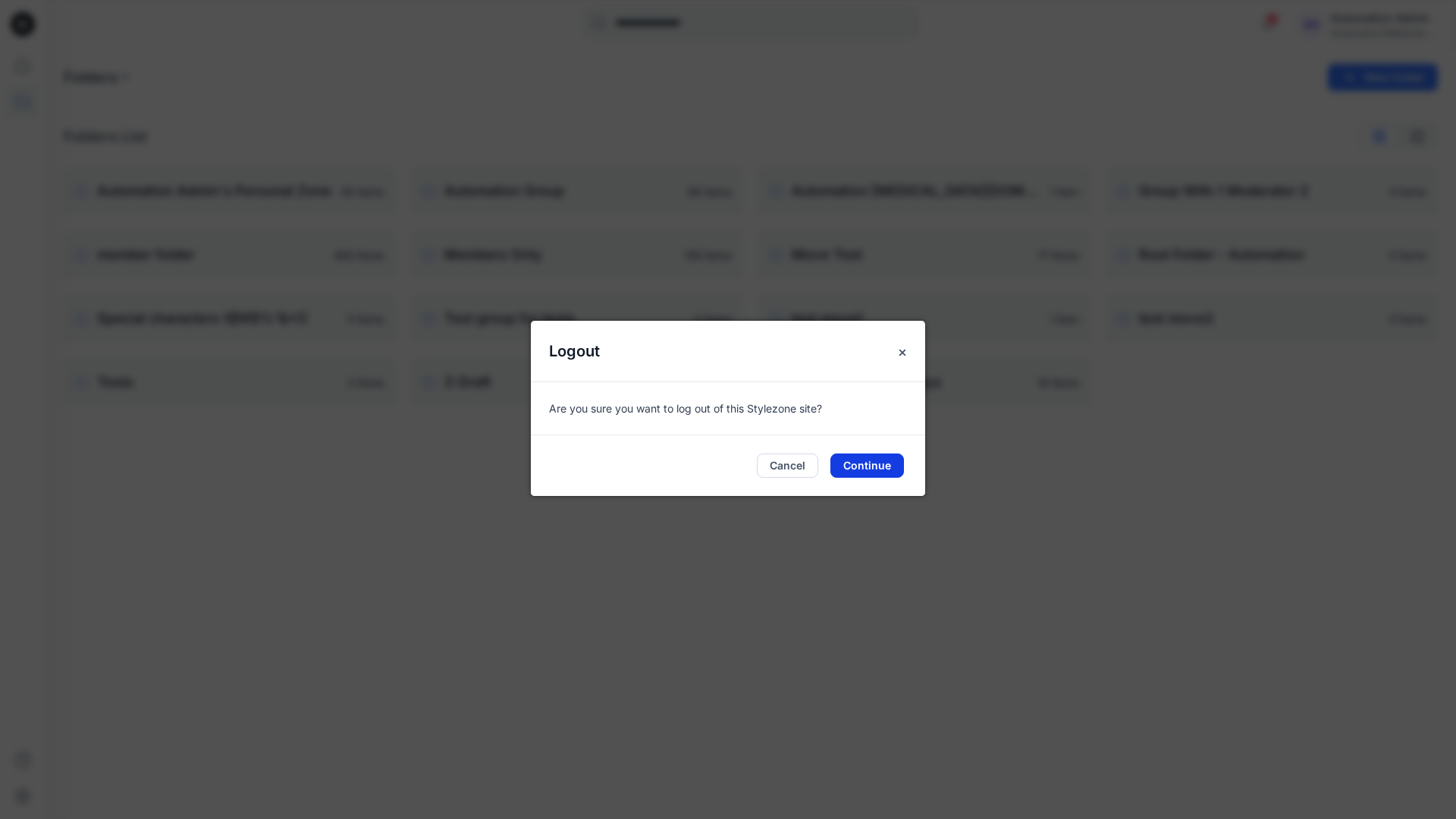
click at [878, 462] on button "Continue" at bounding box center [866, 465] width 73 height 24
